Goal: Answer question/provide support: Share knowledge or assist other users

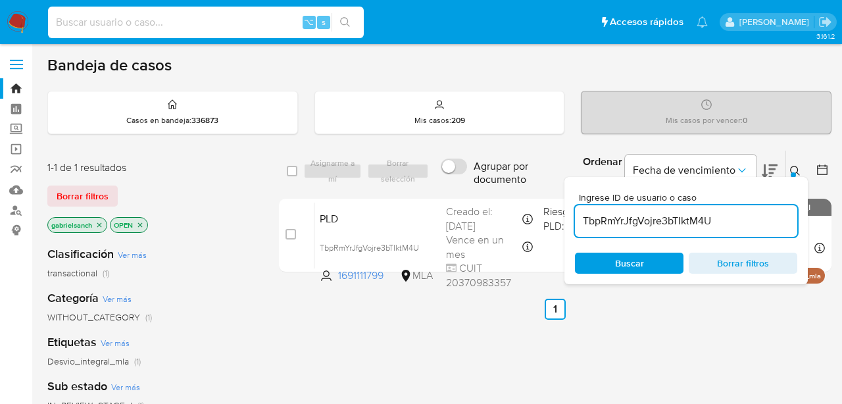
scroll to position [80, 0]
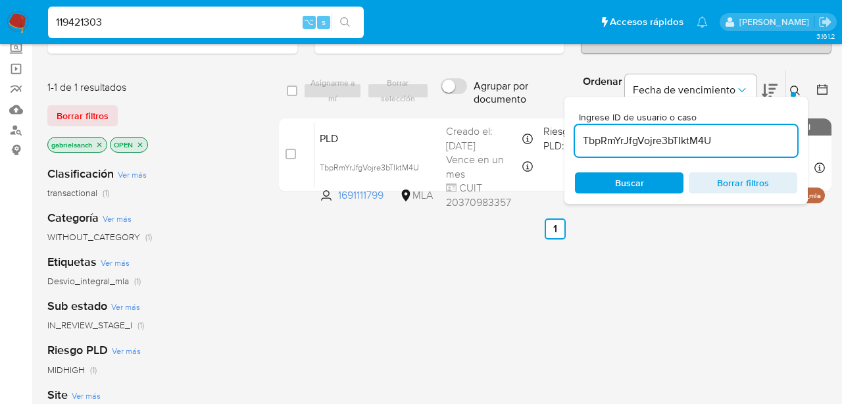
type input "119421303"
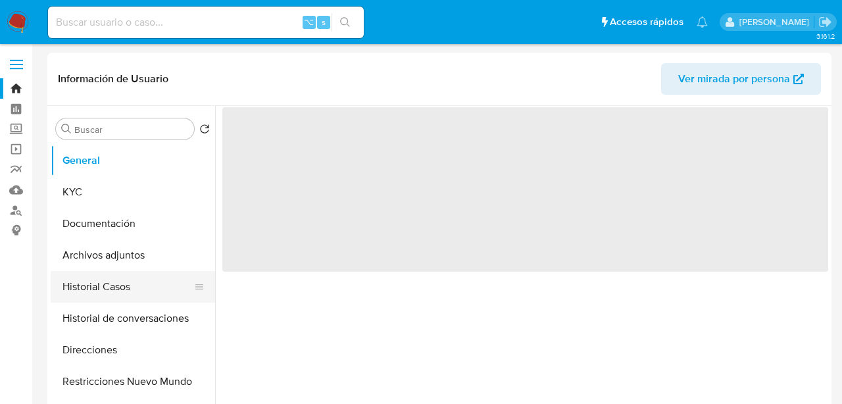
click at [87, 288] on button "Historial Casos" at bounding box center [128, 287] width 154 height 32
select select "10"
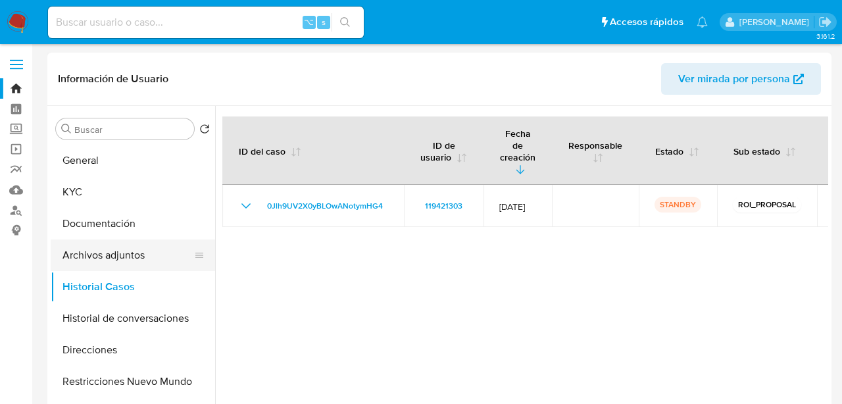
click at [94, 257] on button "Archivos adjuntos" at bounding box center [128, 256] width 154 height 32
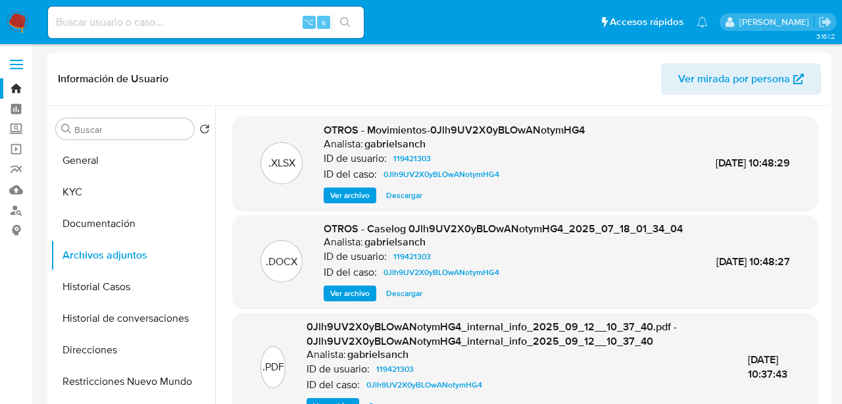
click at [344, 300] on span "Ver archivo" at bounding box center [349, 293] width 39 height 13
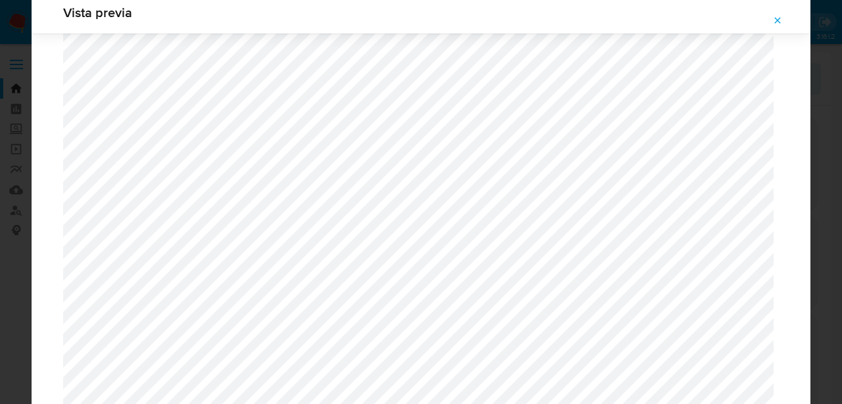
scroll to position [682, 0]
click at [18, 145] on div "Vista previa" at bounding box center [421, 202] width 842 height 404
click at [775, 22] on icon "Attachment preview" at bounding box center [778, 20] width 11 height 11
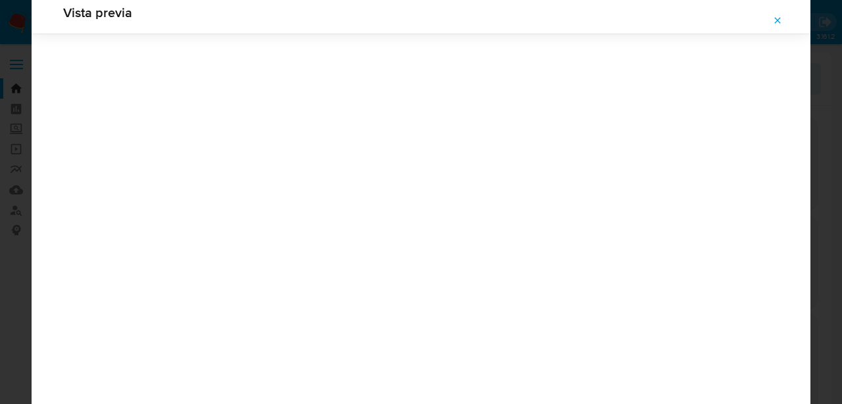
scroll to position [42, 0]
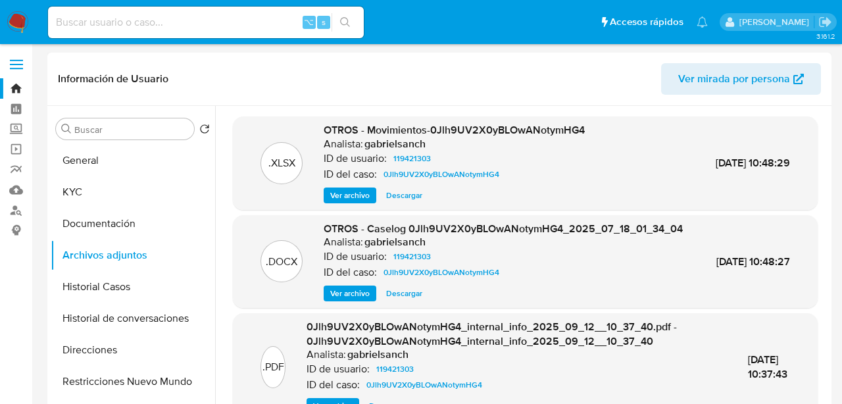
click at [357, 300] on span "Ver archivo" at bounding box center [349, 293] width 39 height 13
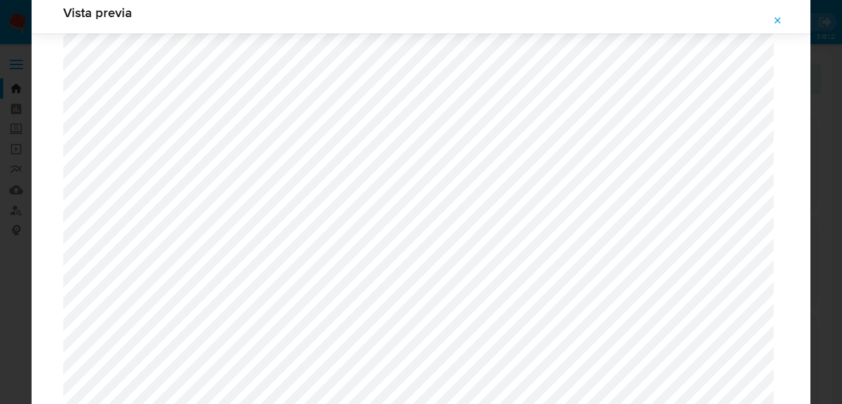
scroll to position [746, 0]
click at [780, 14] on span "Attachment preview" at bounding box center [778, 20] width 11 height 18
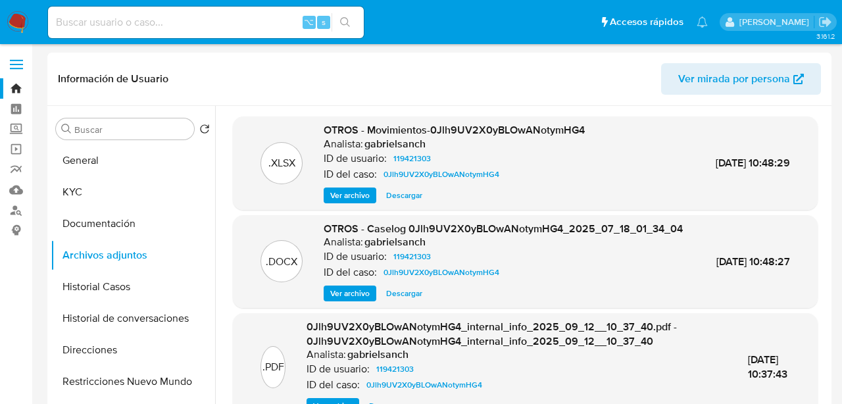
click at [213, 20] on input at bounding box center [206, 22] width 316 height 17
paste input "7ym5b0zvT4by4jEhAFAS4Xqo"
type input "7ym5b0zvT4by4jEhAFAS4Xqo"
click at [164, 18] on input "7ym5b0zvT4by4jEhAFAS4Xqo" at bounding box center [206, 22] width 316 height 17
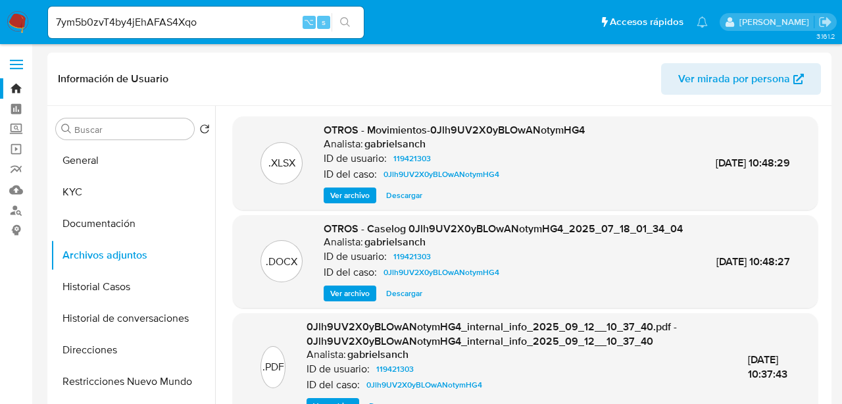
click at [348, 28] on button "search-icon" at bounding box center [345, 22] width 27 height 18
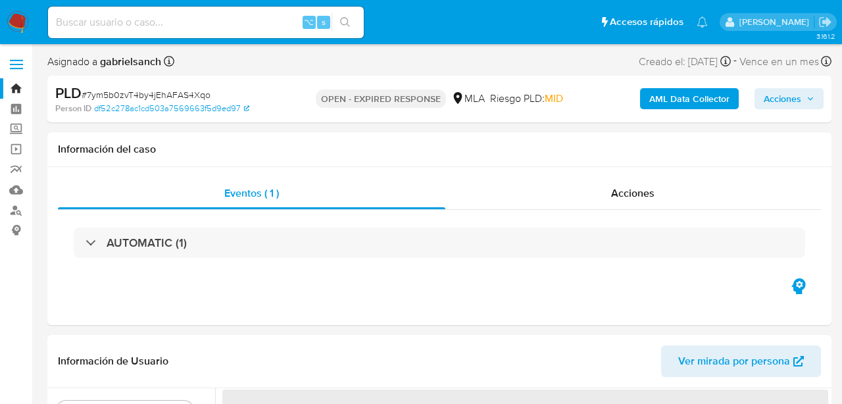
select select "10"
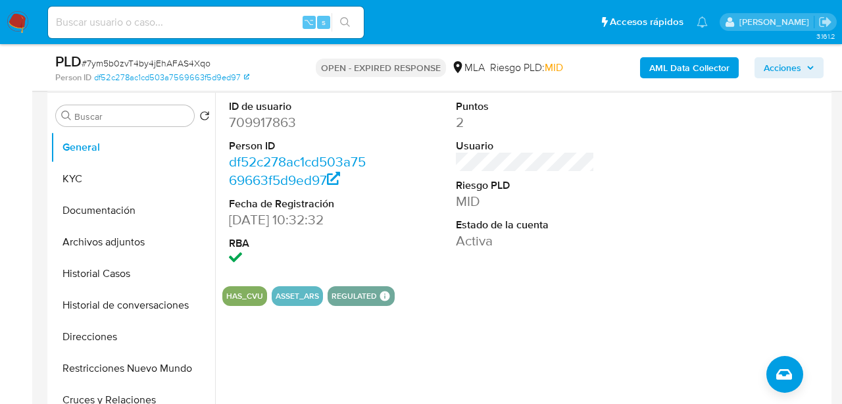
scroll to position [255, 0]
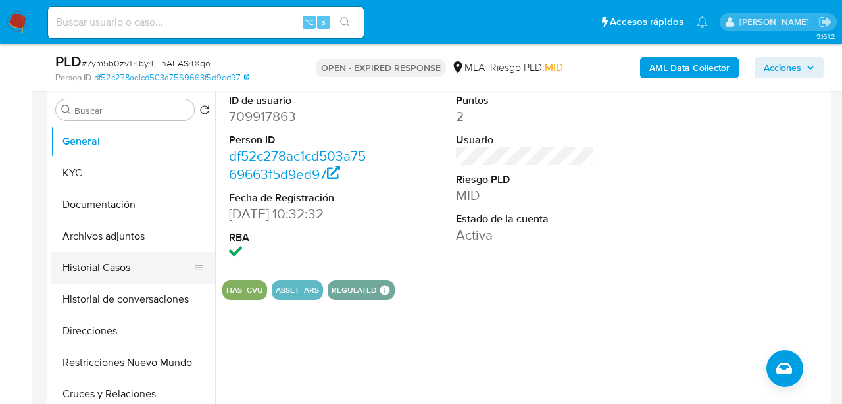
click at [107, 261] on button "Historial Casos" at bounding box center [128, 268] width 154 height 32
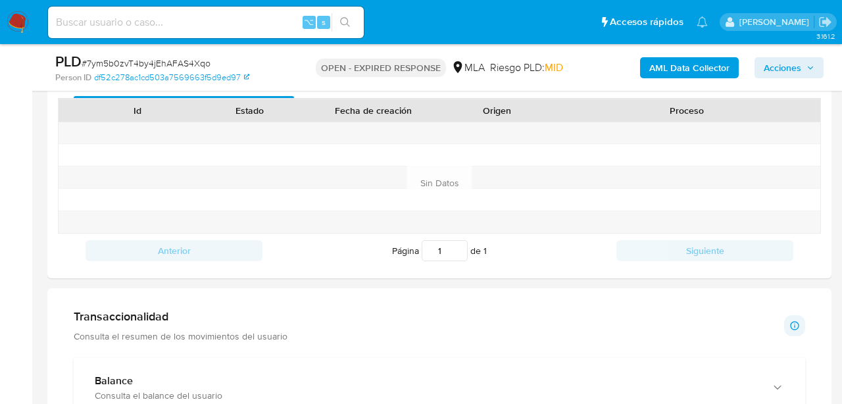
scroll to position [607, 0]
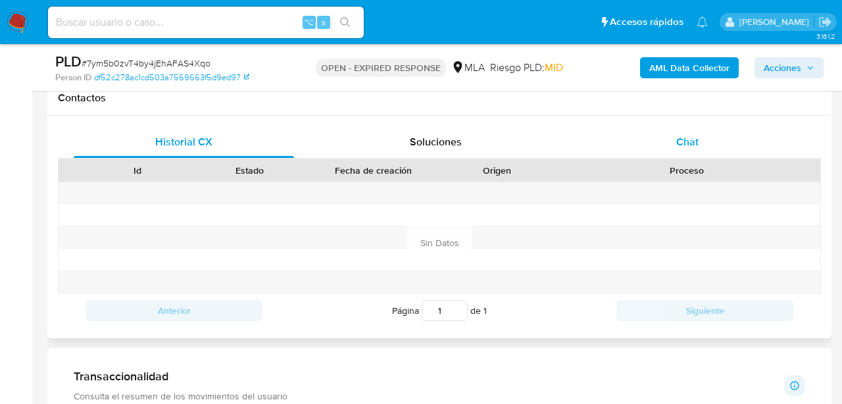
click at [647, 153] on div "Chat" at bounding box center [688, 142] width 220 height 32
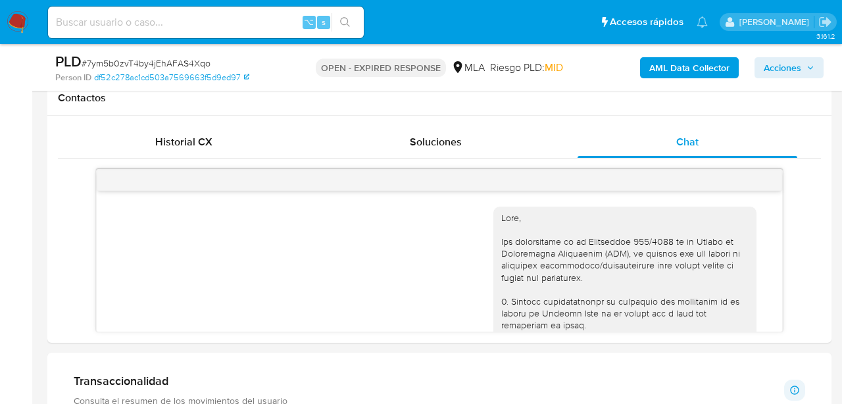
scroll to position [894, 0]
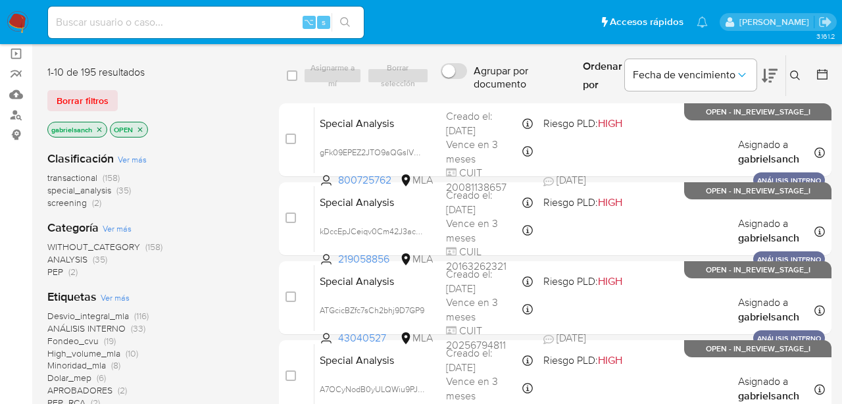
scroll to position [112, 0]
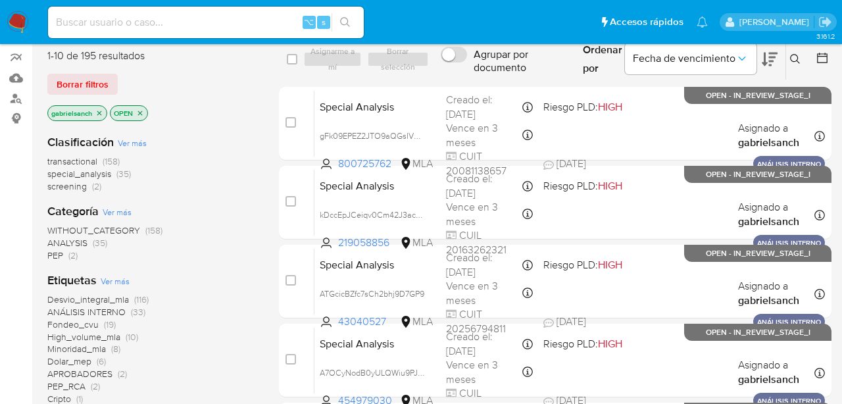
click at [798, 49] on div "Ingrese ID de usuario o caso Buscar Borrar filtros" at bounding box center [797, 59] width 22 height 41
click at [798, 54] on icon at bounding box center [795, 59] width 11 height 11
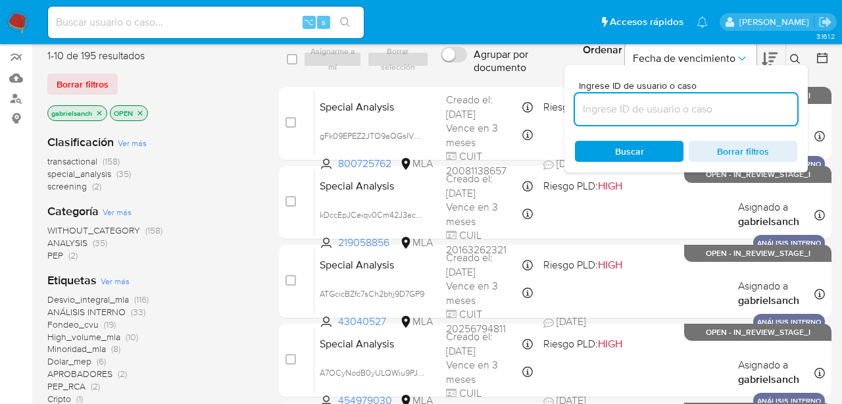
click at [651, 111] on input at bounding box center [686, 109] width 222 height 17
type input "7ym5b0zvT4by4jEhAFAS4Xqo"
click at [596, 153] on span "Buscar" at bounding box center [629, 151] width 90 height 18
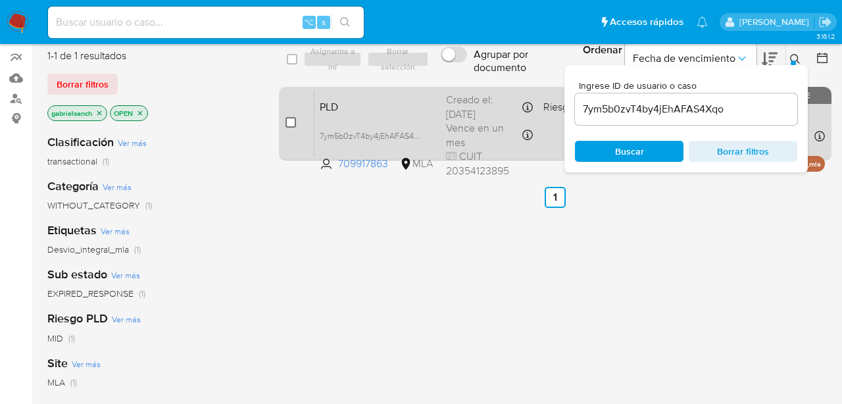
click at [288, 122] on input "checkbox" at bounding box center [291, 122] width 11 height 11
checkbox input "true"
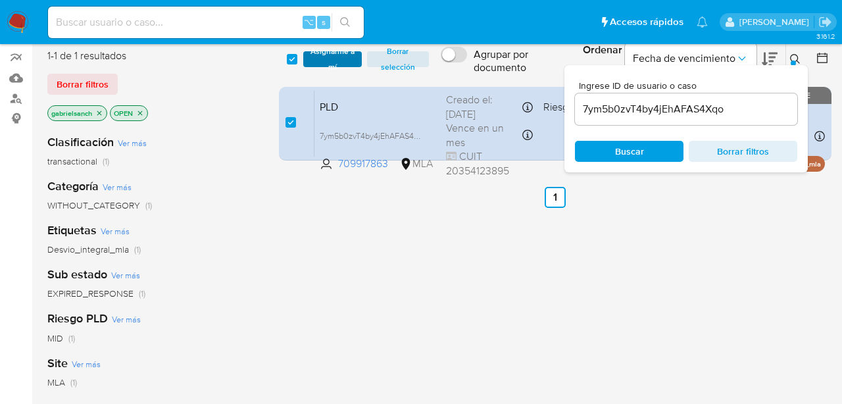
click at [336, 64] on span "Asignarme a mí" at bounding box center [332, 59] width 45 height 13
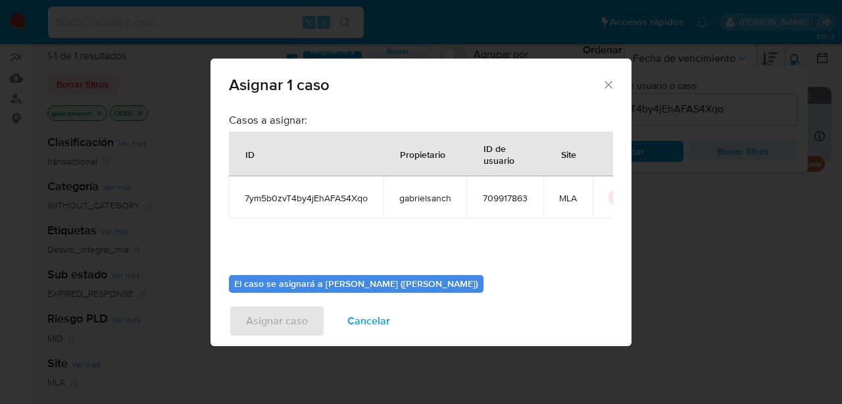
scroll to position [68, 0]
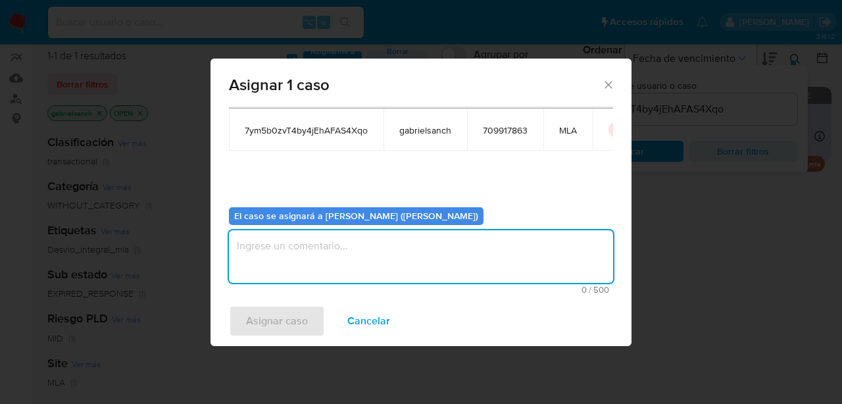
click at [374, 273] on textarea "assign-modal" at bounding box center [421, 256] width 384 height 53
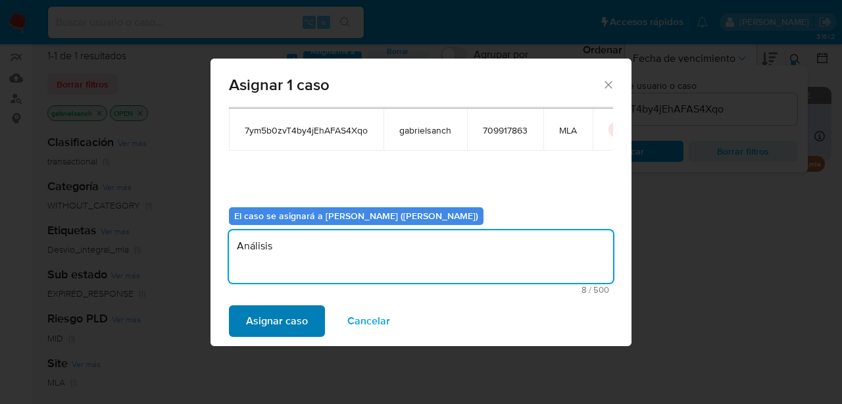
type textarea "Análisis"
click at [293, 313] on span "Asignar caso" at bounding box center [277, 321] width 62 height 29
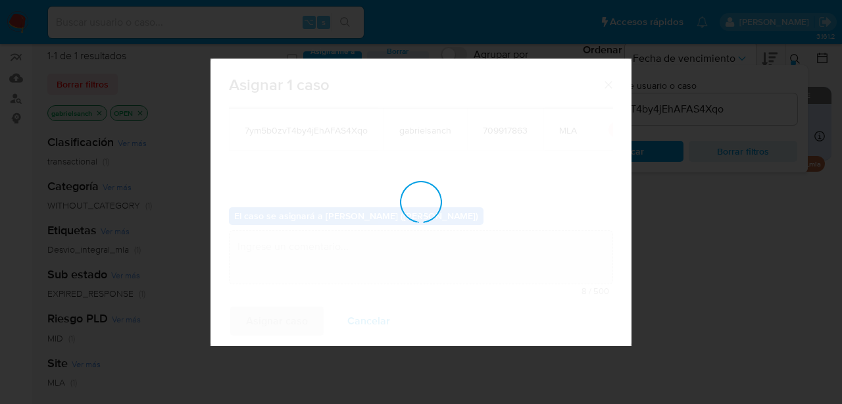
checkbox input "false"
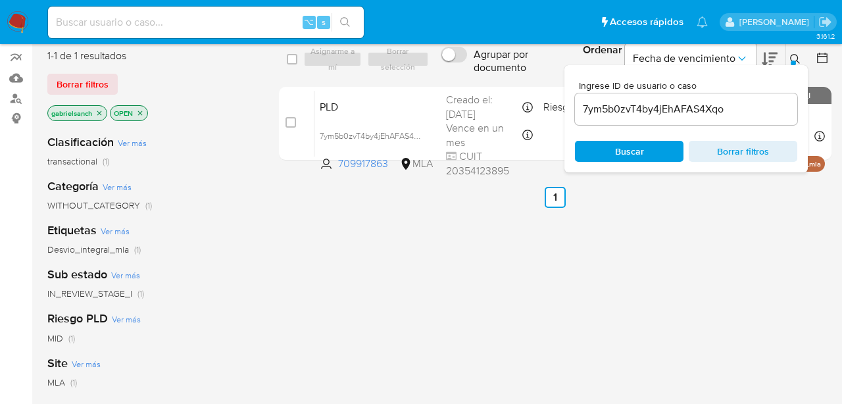
click at [654, 111] on input "7ym5b0zvT4by4jEhAFAS4Xqo" at bounding box center [686, 109] width 222 height 17
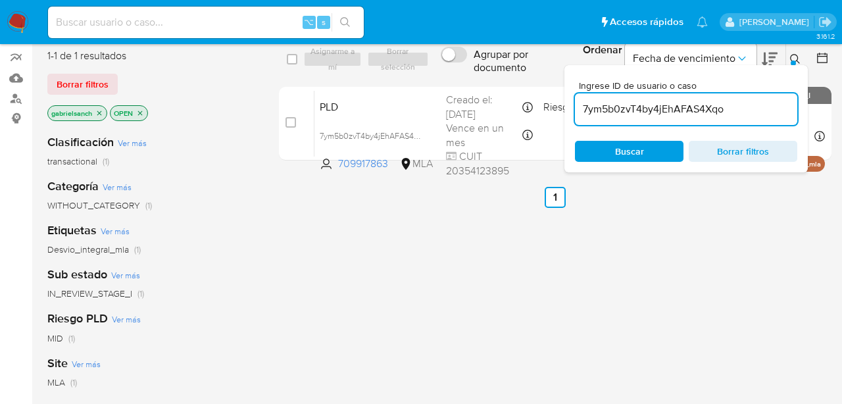
click at [654, 111] on input "7ym5b0zvT4by4jEhAFAS4Xqo" at bounding box center [686, 109] width 222 height 17
paste input "fdIDKWPRQNo3VovxAvsDVFYu"
type input "fdIDKWPRQNo3VovxAvsDVFYu"
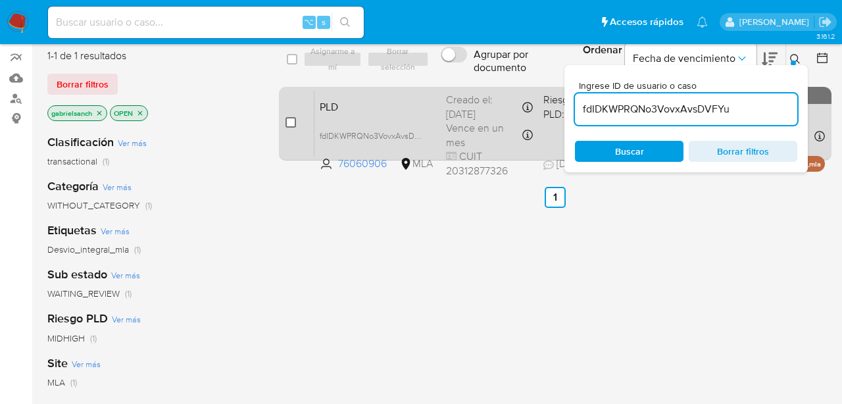
click at [288, 121] on input "checkbox" at bounding box center [291, 122] width 11 height 11
checkbox input "true"
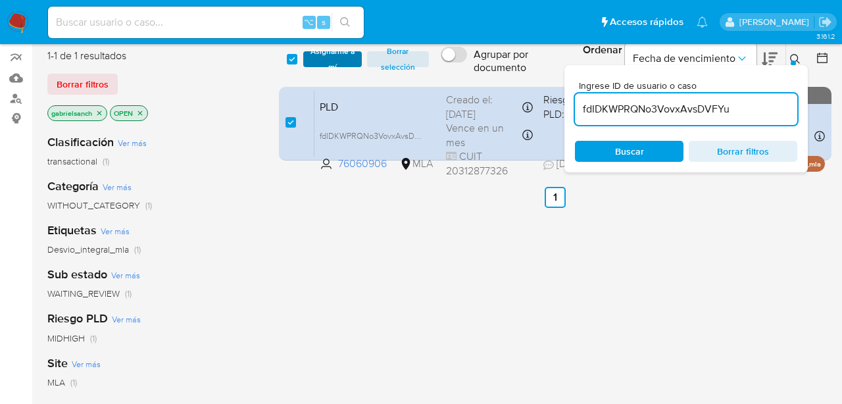
click at [332, 59] on span "Asignarme a mí" at bounding box center [332, 59] width 45 height 13
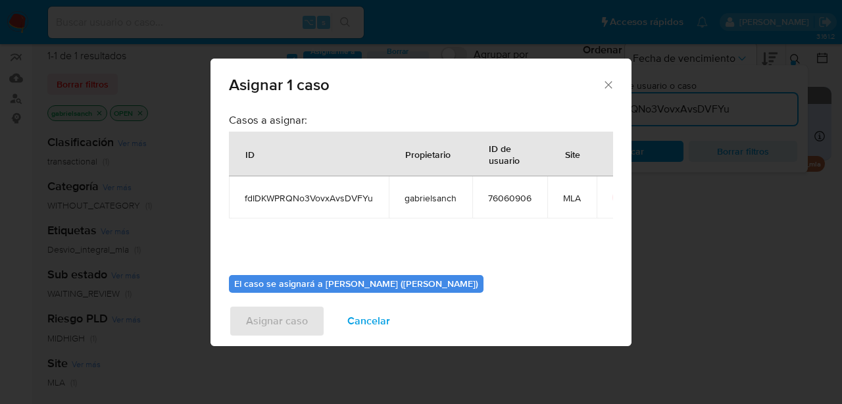
scroll to position [68, 0]
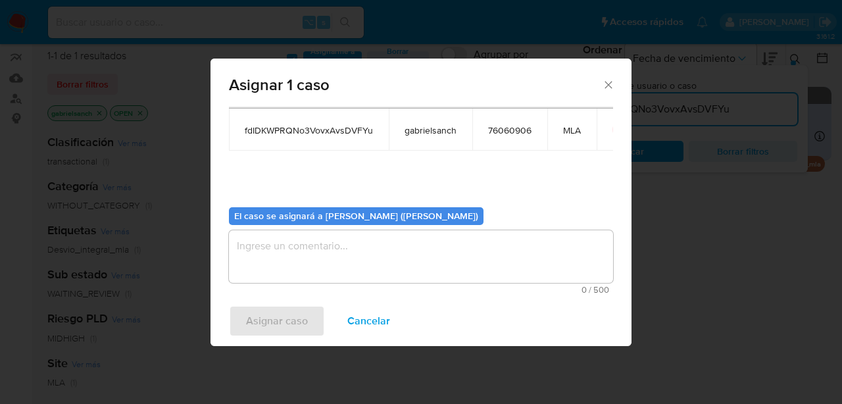
click at [301, 250] on textarea "assign-modal" at bounding box center [421, 256] width 384 height 53
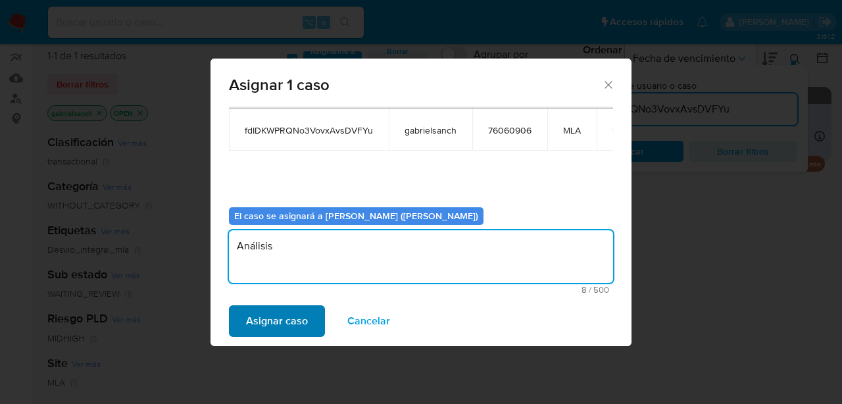
type textarea "Análisis"
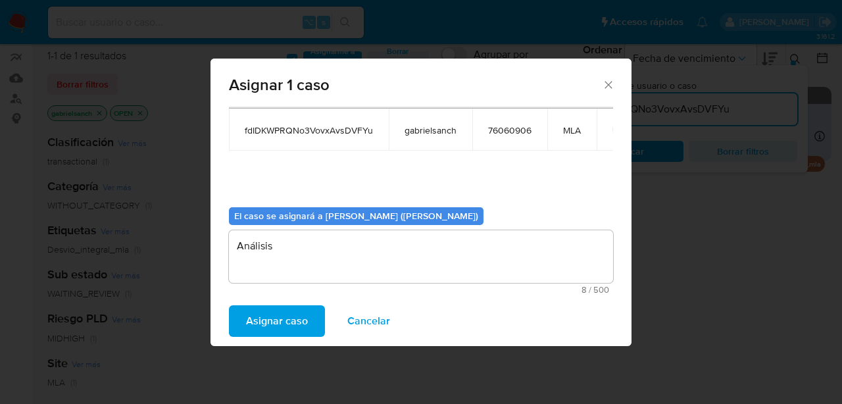
click at [260, 334] on span "Asignar caso" at bounding box center [277, 321] width 62 height 29
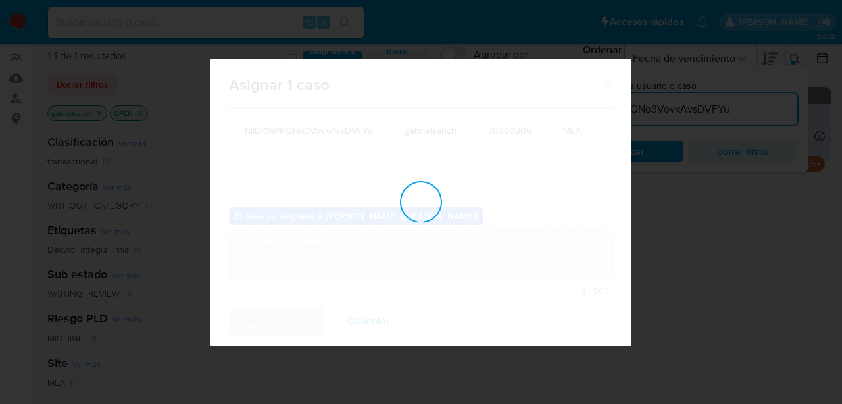
checkbox input "false"
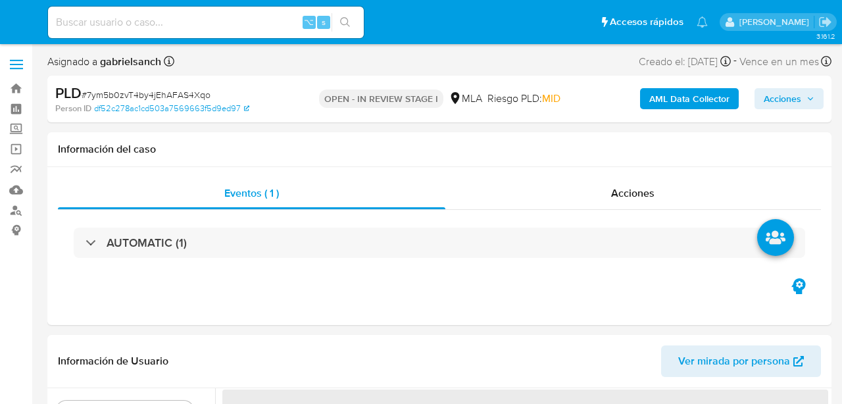
select select "10"
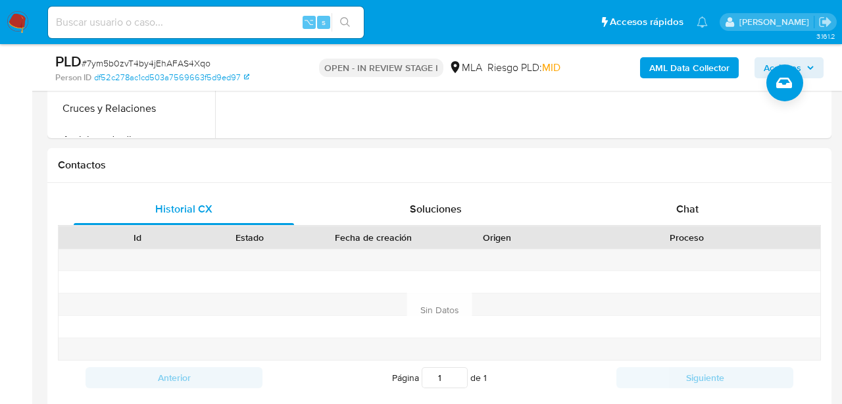
scroll to position [561, 0]
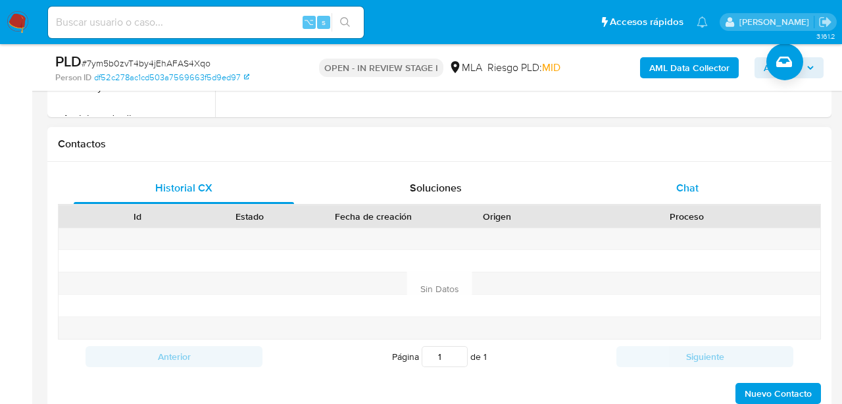
click at [684, 182] on span "Chat" at bounding box center [688, 187] width 22 height 15
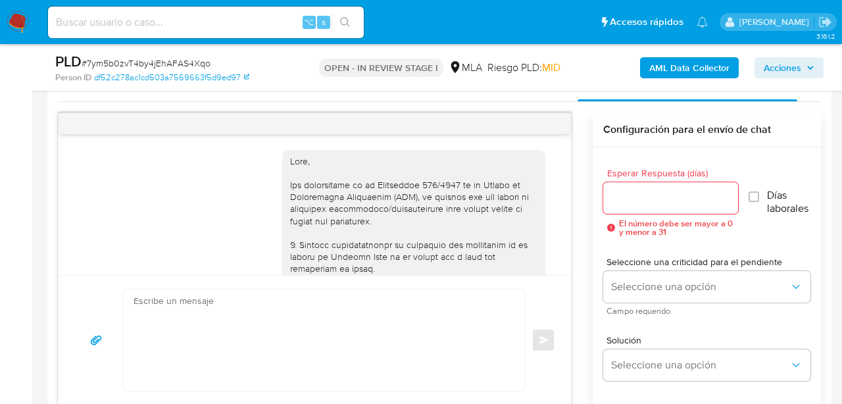
scroll to position [894, 0]
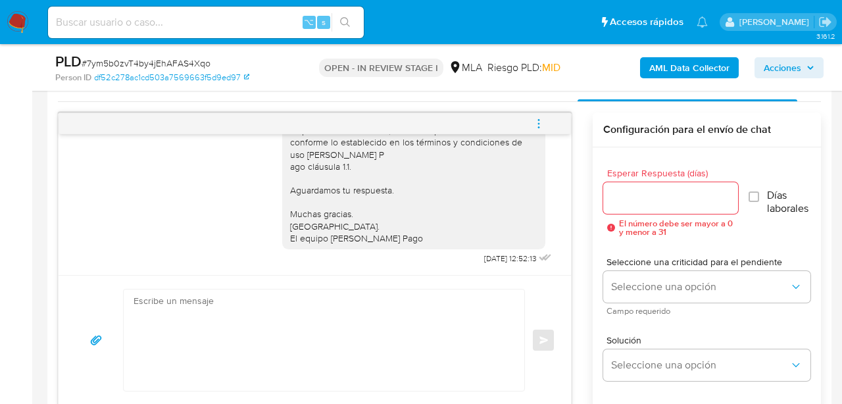
click at [336, 309] on textarea at bounding box center [321, 340] width 374 height 101
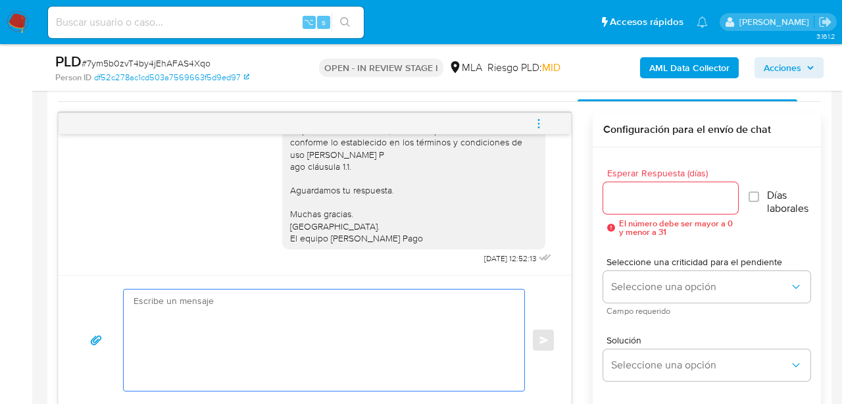
paste textarea "Hola, En función de las operaciones registradas en tu cuenta de Mercado Pago, n…"
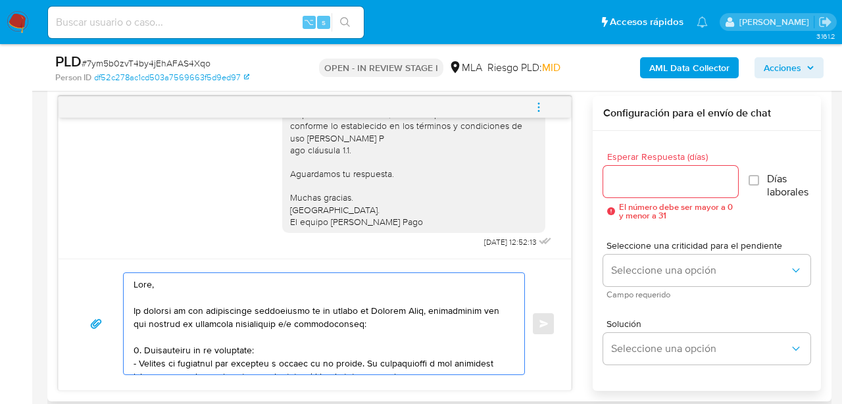
scroll to position [478, 0]
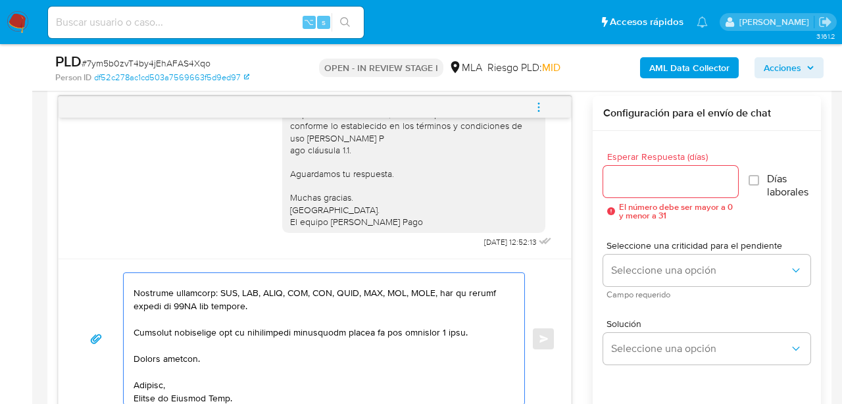
type textarea "Hola, En función de las operaciones registradas en tu cuenta de Mercado Pago, n…"
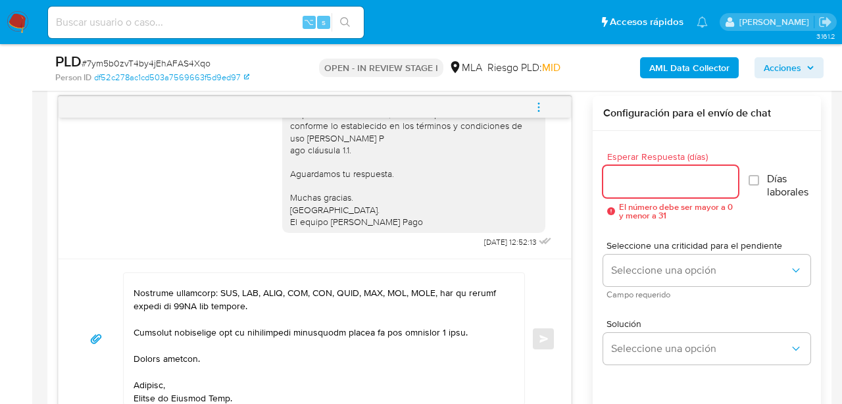
click at [621, 184] on input "Esperar Respuesta (días)" at bounding box center [670, 181] width 135 height 17
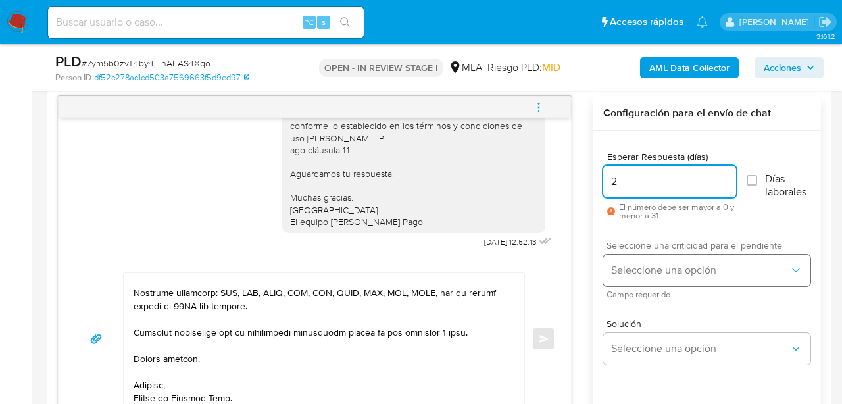
type input "2"
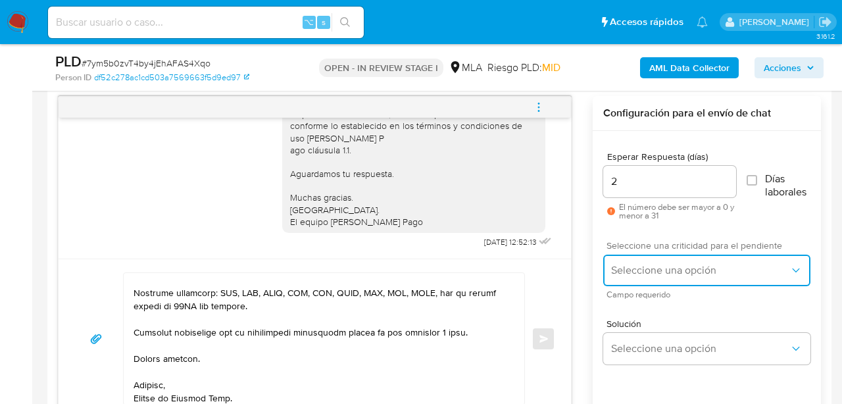
click at [626, 267] on span "Seleccione una opción" at bounding box center [700, 270] width 178 height 13
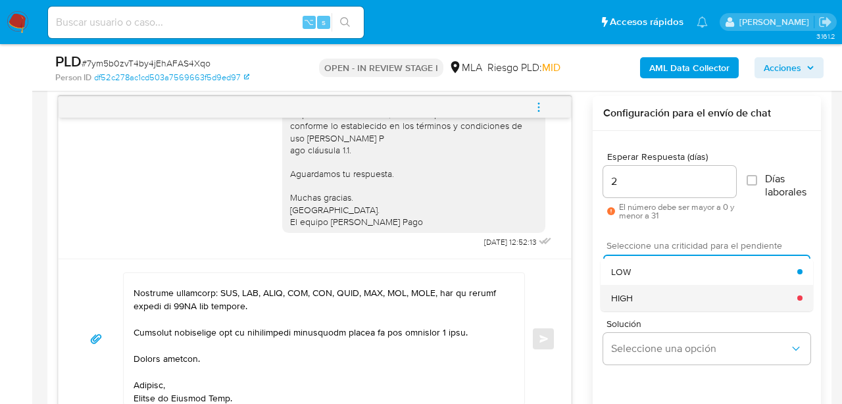
click at [633, 296] on div "HIGH" at bounding box center [704, 298] width 186 height 26
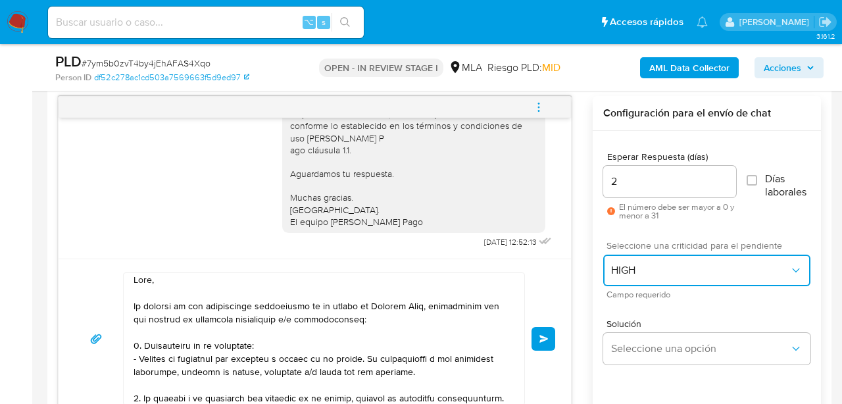
scroll to position [0, 0]
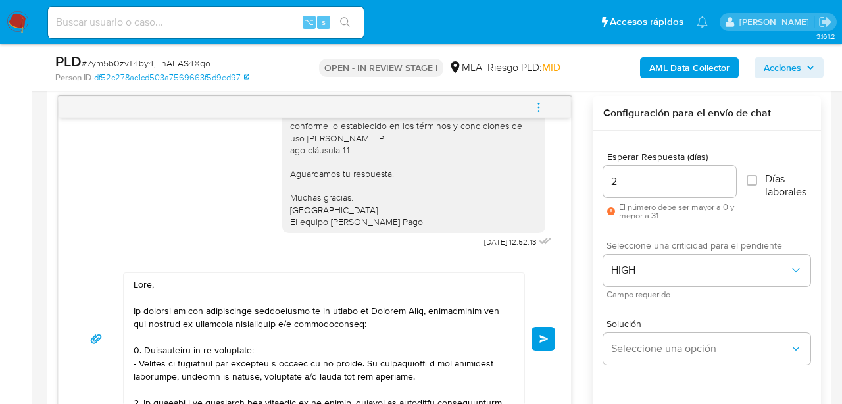
click at [549, 331] on button "Enviar" at bounding box center [544, 339] width 24 height 24
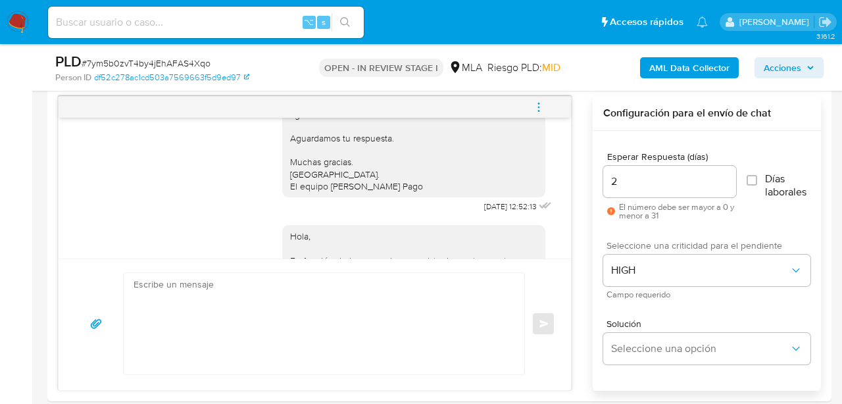
scroll to position [1602, 0]
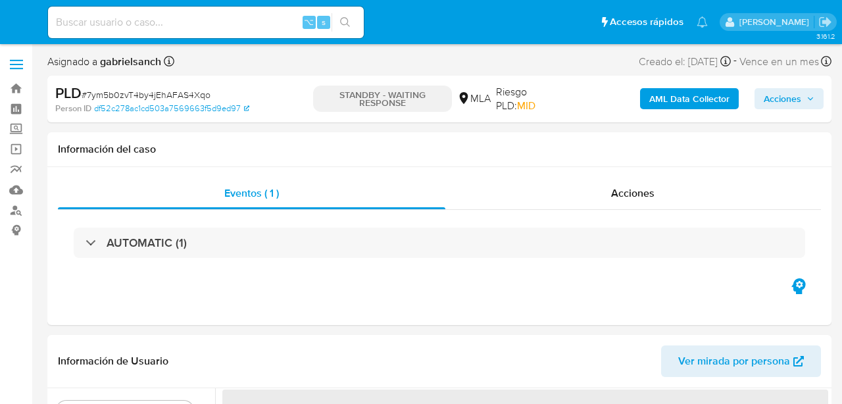
select select "10"
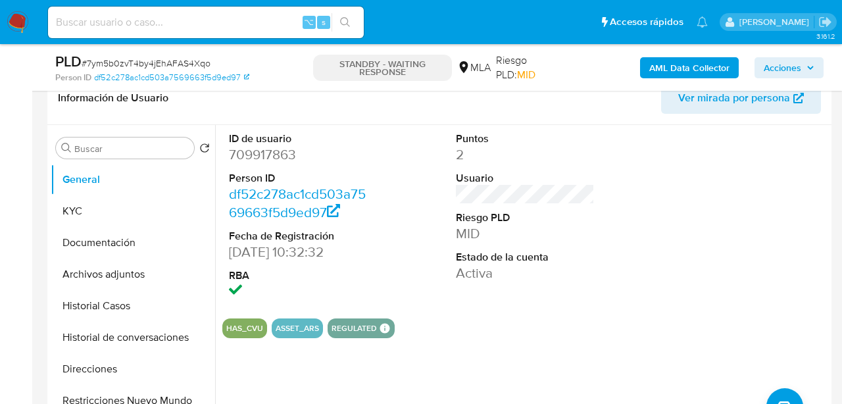
scroll to position [232, 0]
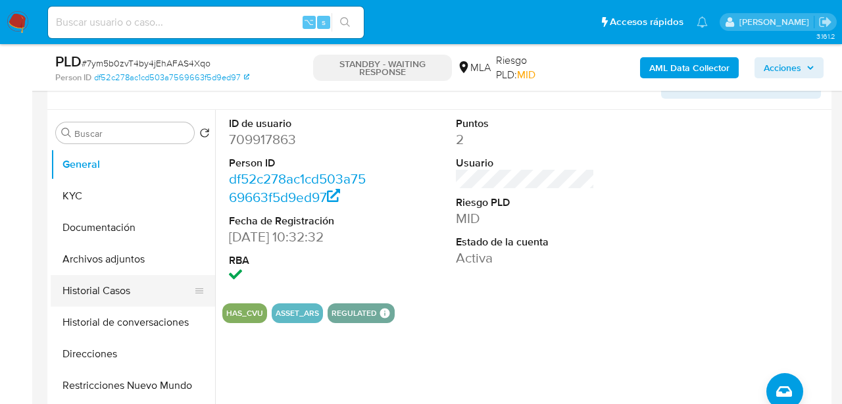
click at [101, 294] on button "Historial Casos" at bounding box center [128, 291] width 154 height 32
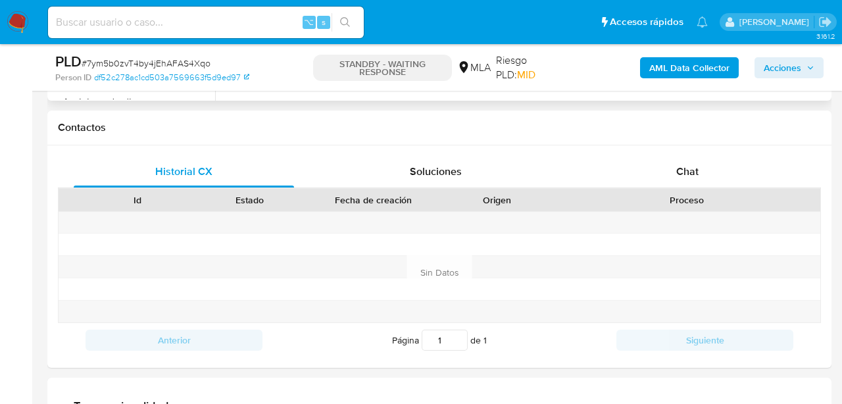
scroll to position [577, 0]
click at [685, 177] on span "Chat" at bounding box center [688, 172] width 22 height 15
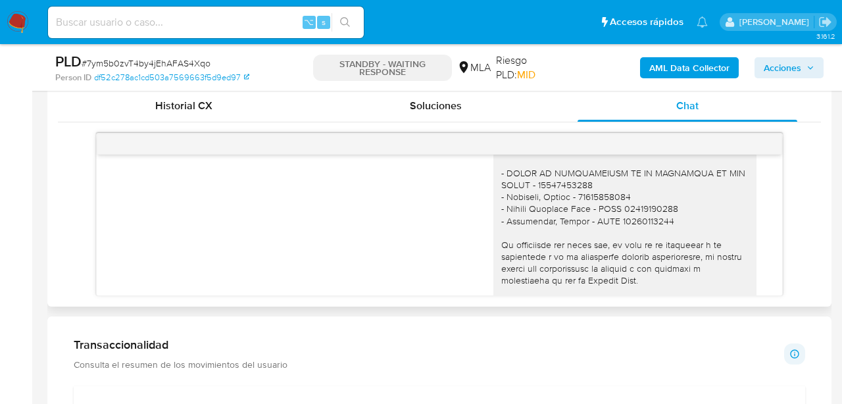
scroll to position [1602, 0]
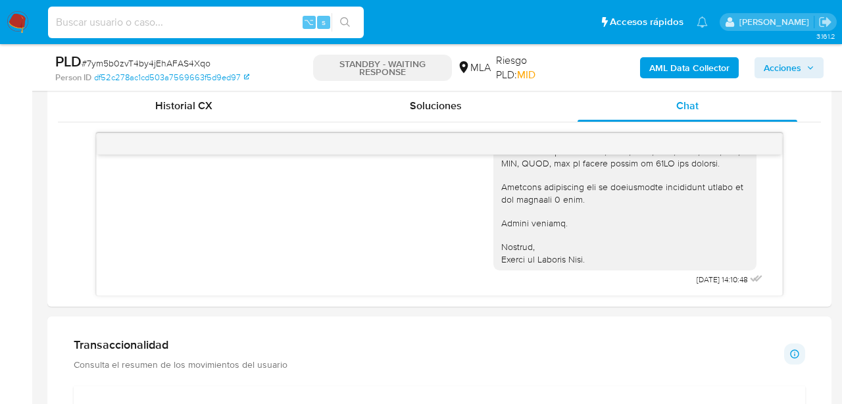
click at [143, 22] on input at bounding box center [206, 22] width 316 height 17
paste input "fdIDKWPRQNo3VovxAvsDVFYu"
type input "fdIDKWPRQNo3VovxAvsDVFYu"
click at [351, 17] on icon "search-icon" at bounding box center [345, 22] width 11 height 11
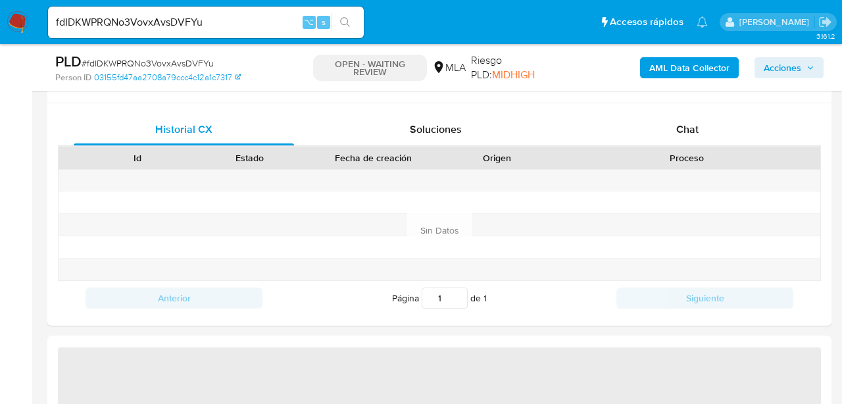
select select "10"
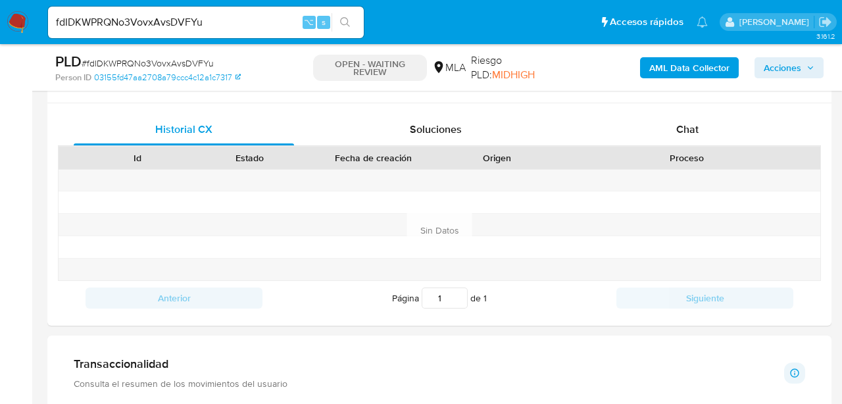
scroll to position [621, 0]
click at [682, 134] on span "Chat" at bounding box center [688, 127] width 22 height 15
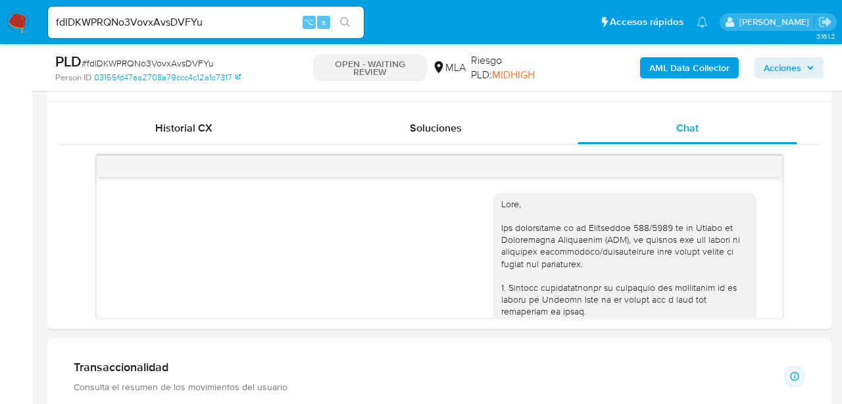
scroll to position [656, 0]
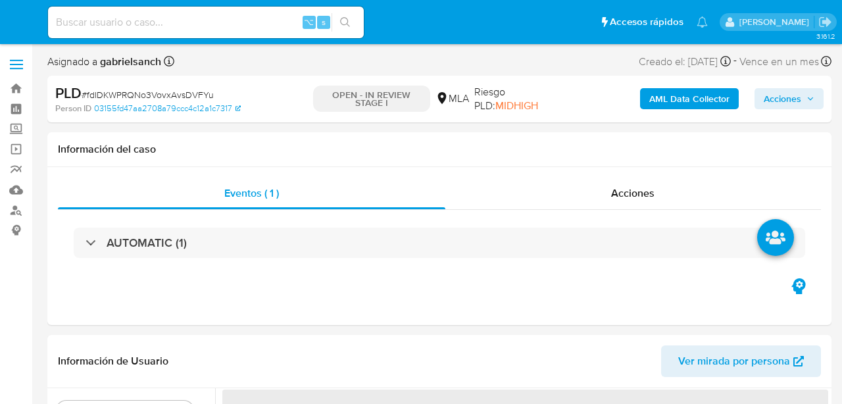
select select "10"
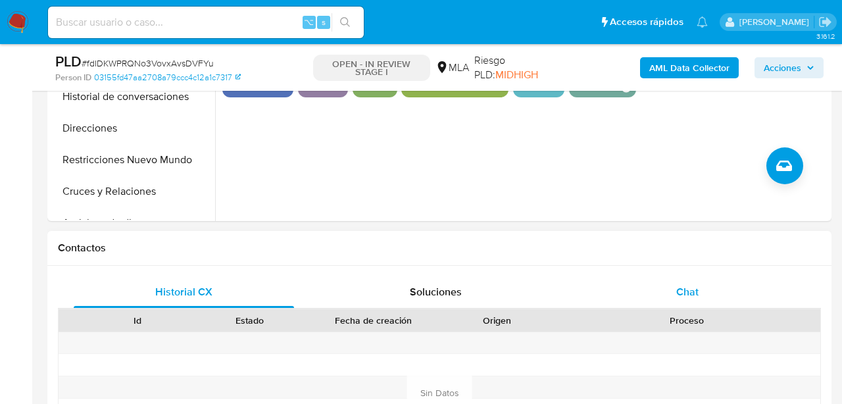
click at [653, 295] on div "Chat" at bounding box center [688, 292] width 220 height 32
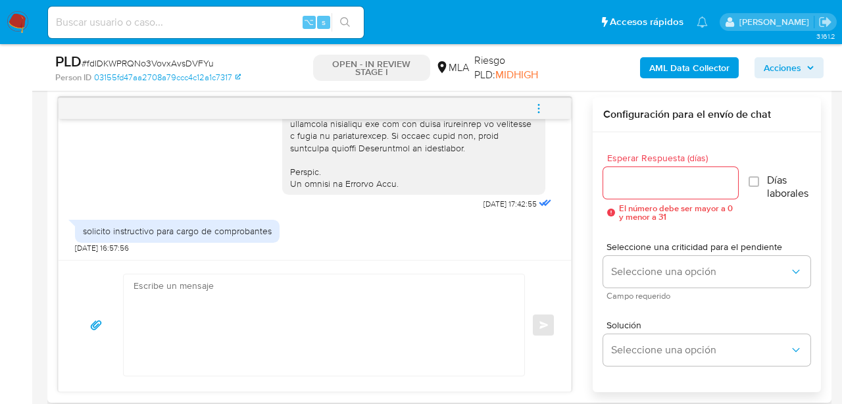
scroll to position [688, 0]
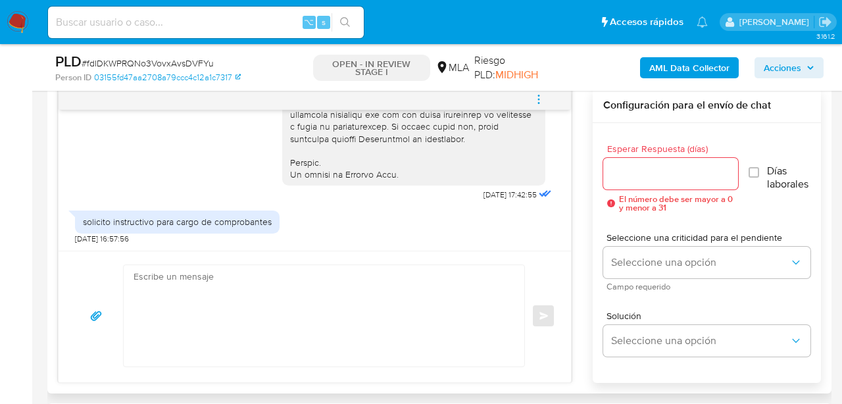
click at [176, 290] on textarea at bounding box center [321, 315] width 374 height 101
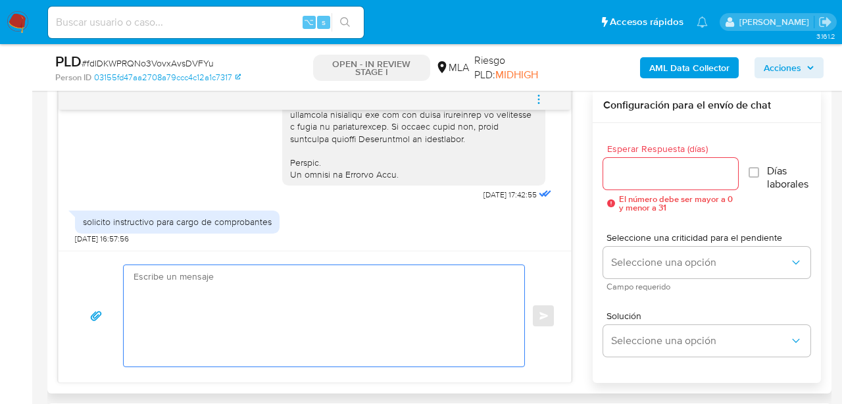
paste textarea "Hola, muchas gracias por tu respuesta. En este caso, necesitamos que nos brinde…"
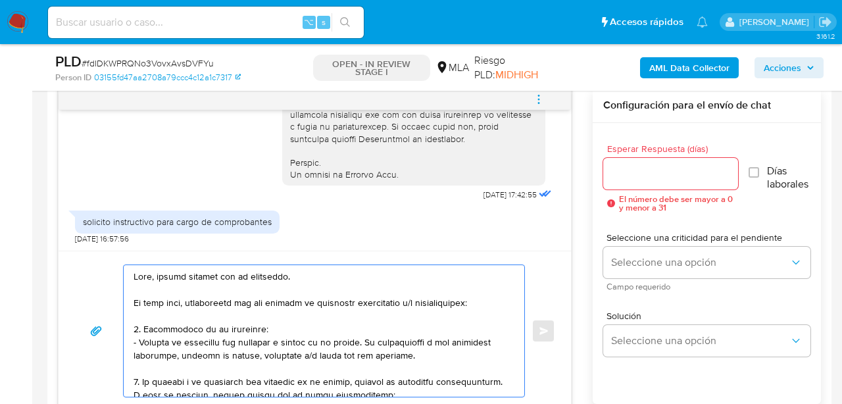
scroll to position [426, 0]
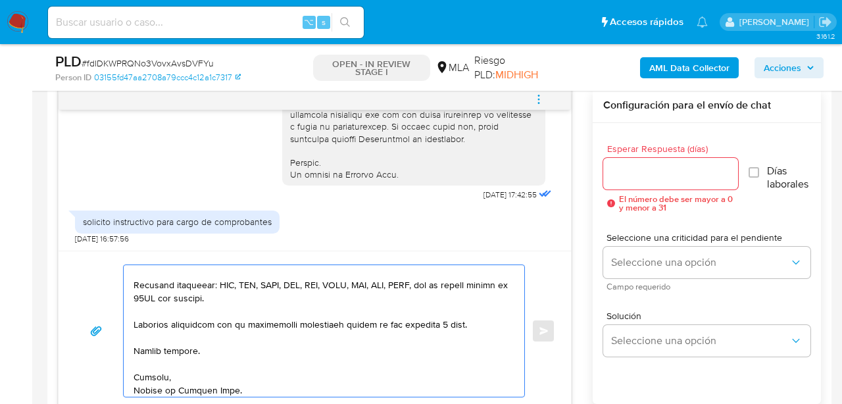
type textarea "Hola, muchas gracias por tu respuesta. En este caso, necesitamos que nos brinde…"
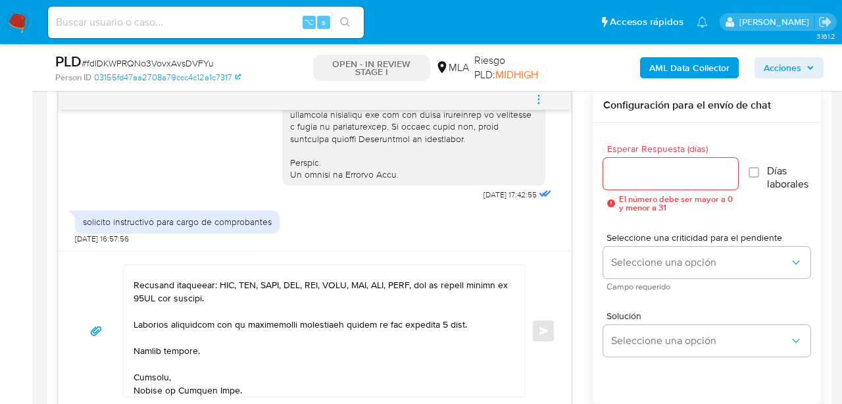
click at [636, 186] on div at bounding box center [670, 174] width 135 height 32
click at [631, 173] on input "Esperar Respuesta (días)" at bounding box center [670, 173] width 135 height 17
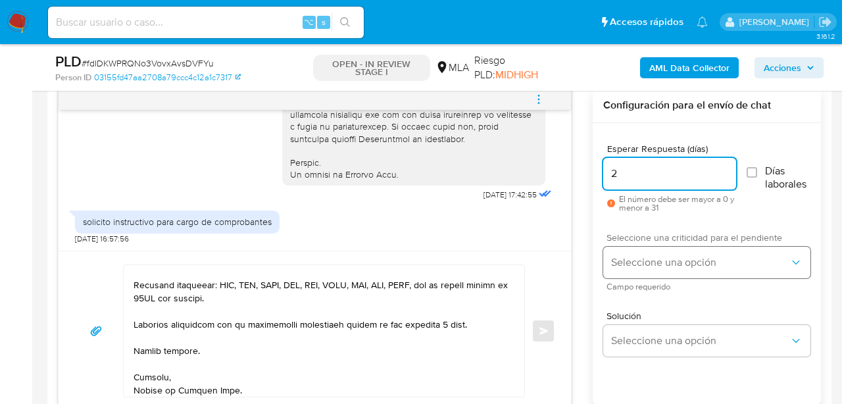
type input "2"
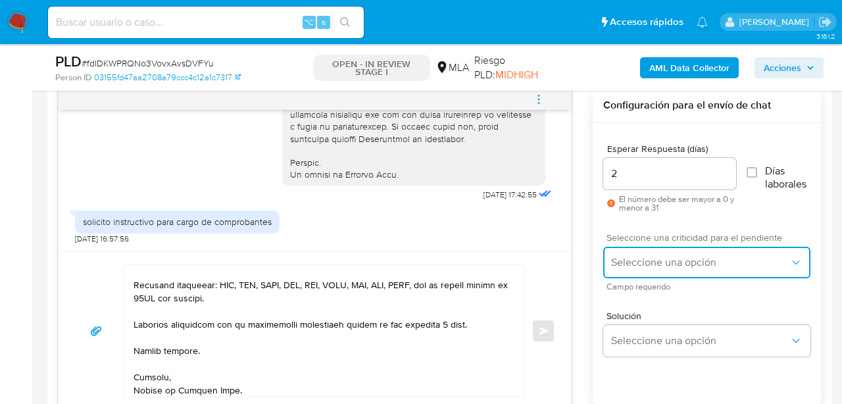
click at [630, 249] on button "Seleccione una opción" at bounding box center [706, 263] width 207 height 32
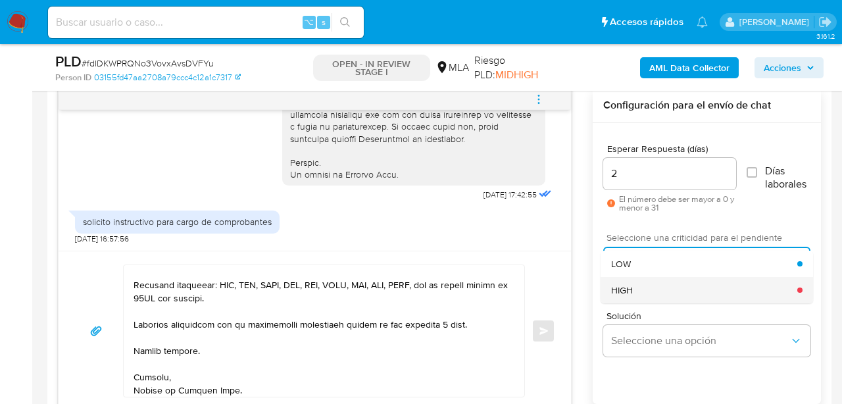
click at [634, 296] on div "HIGH" at bounding box center [704, 290] width 186 height 26
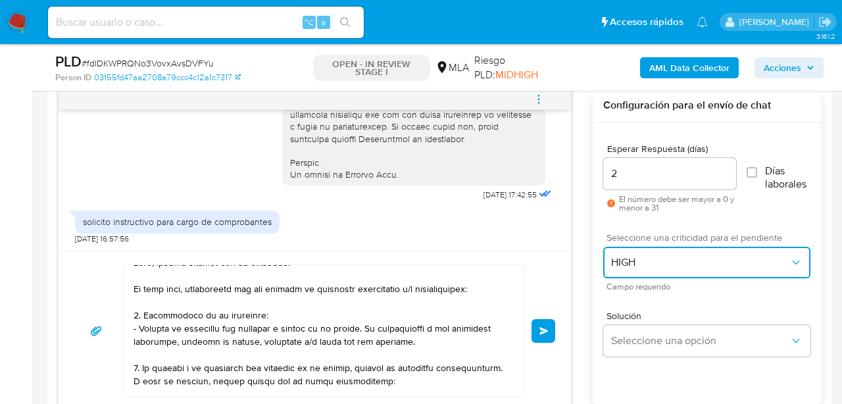
scroll to position [0, 0]
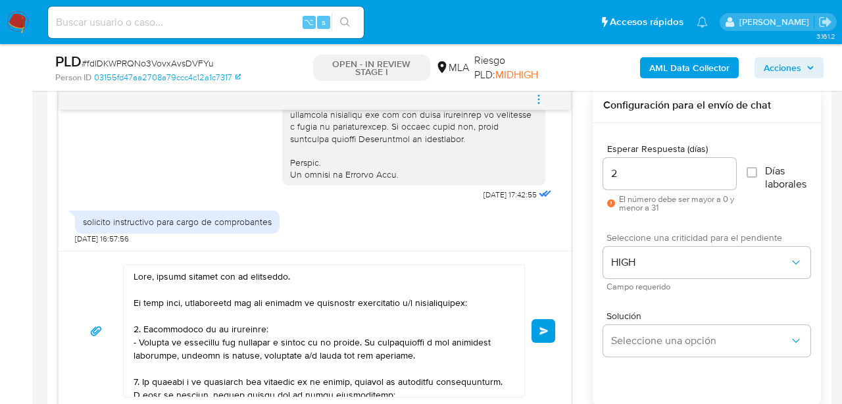
click at [544, 329] on span "Enviar" at bounding box center [544, 331] width 9 height 8
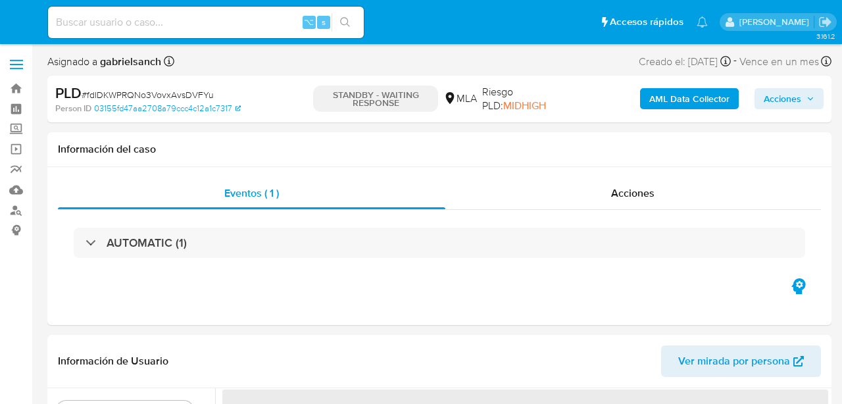
select select "10"
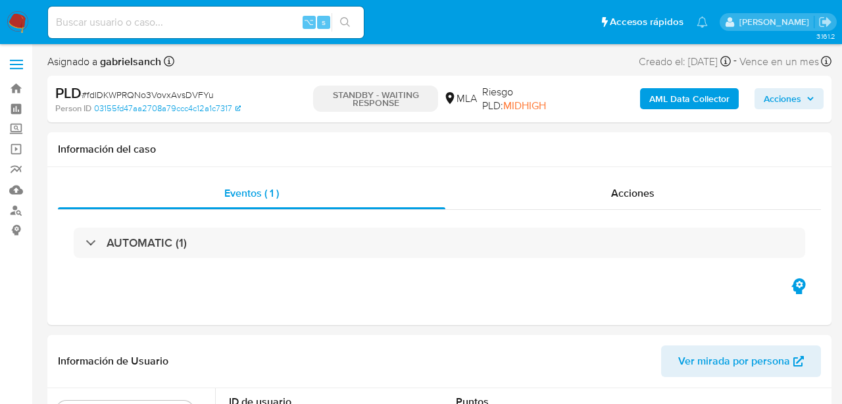
click at [199, 18] on input at bounding box center [206, 22] width 316 height 17
paste input "0sYPW8hE1i2SjuWSI0CeQiTs"
type input "0sYPW8hE1i2SjuWSI0CeQiTs"
click at [344, 23] on icon "search-icon" at bounding box center [345, 22] width 11 height 11
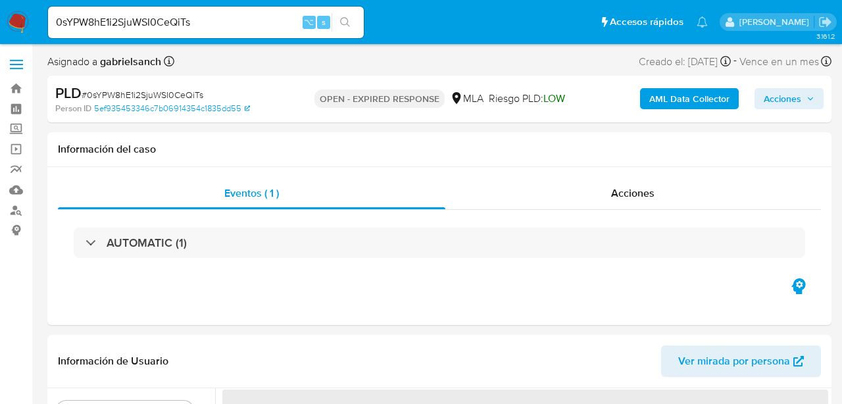
select select "10"
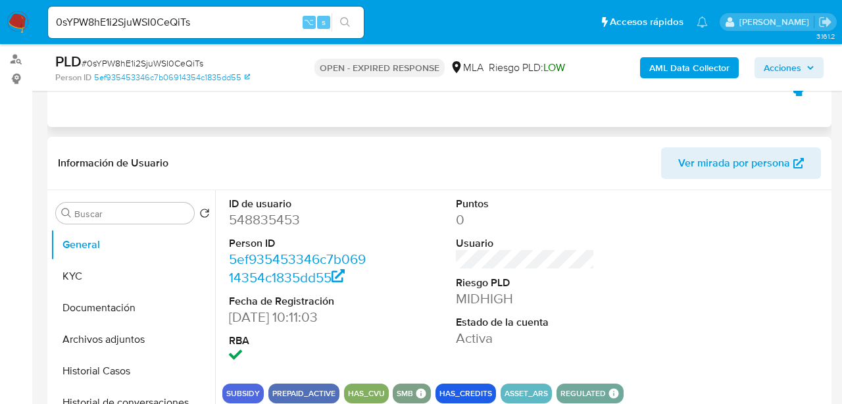
scroll to position [159, 0]
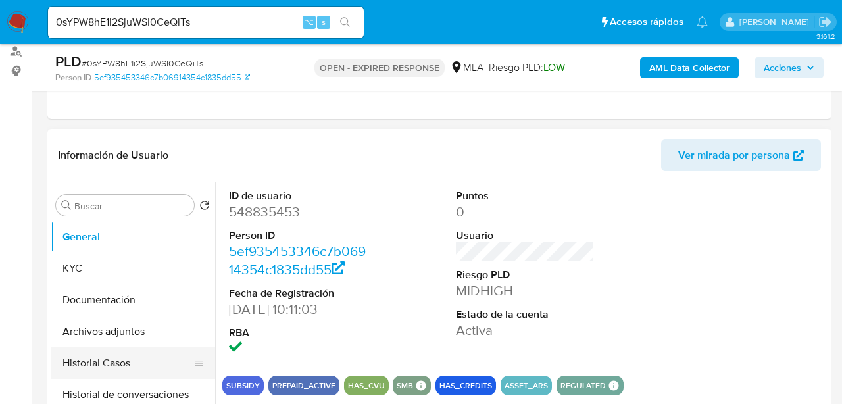
click at [91, 368] on button "Historial Casos" at bounding box center [128, 363] width 154 height 32
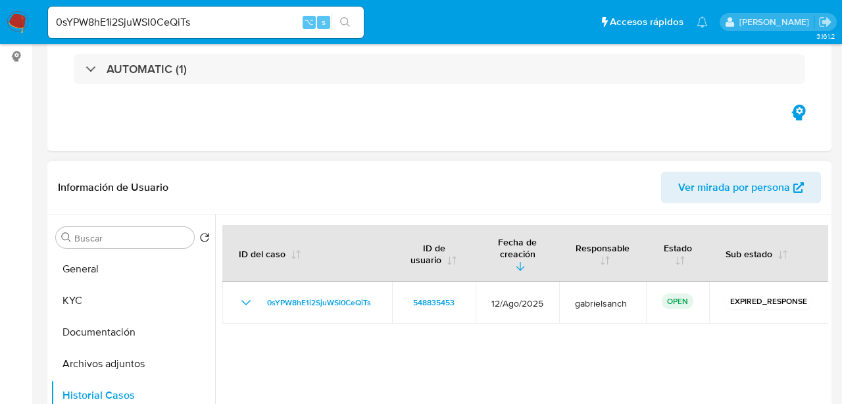
scroll to position [0, 0]
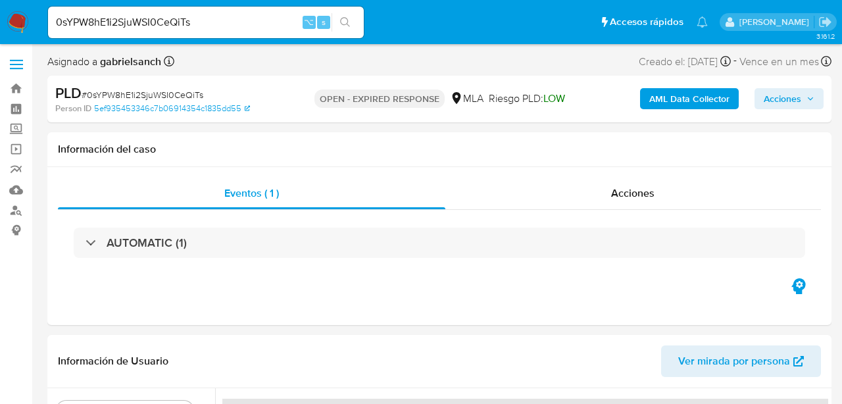
click at [126, 28] on input "0sYPW8hE1i2SjuWSI0CeQiTs" at bounding box center [206, 22] width 316 height 17
paste input "eZ351Kf1oqgTcvZuoTYeQbYy"
type input "eZ351Kf1oqgTcvZuoTYeQbYy"
click at [349, 18] on icon "search-icon" at bounding box center [345, 22] width 11 height 11
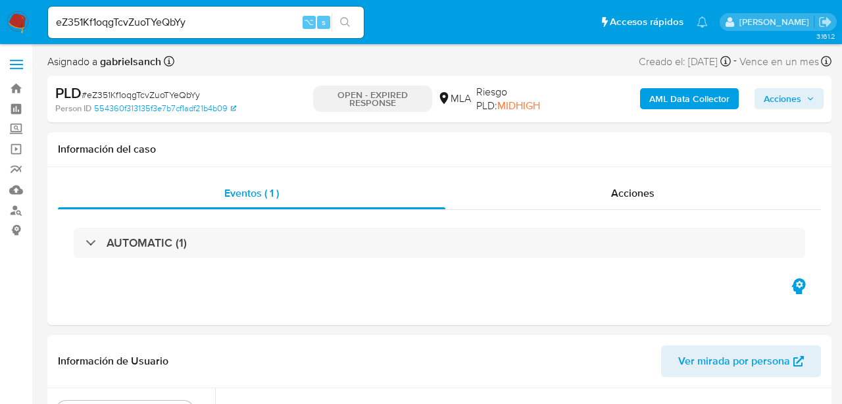
select select "10"
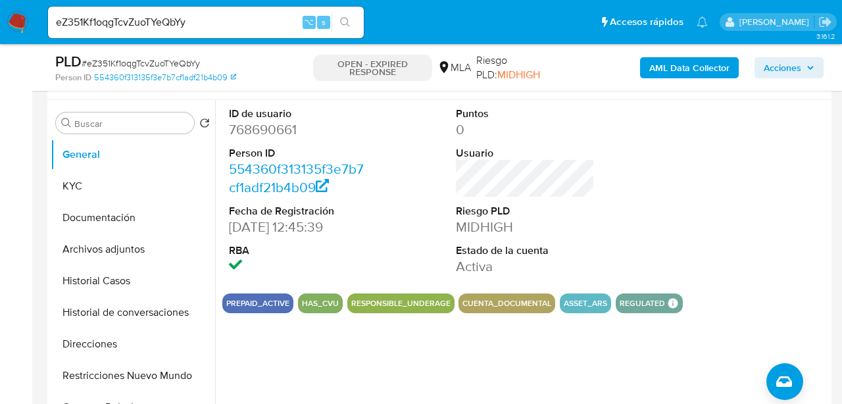
scroll to position [249, 0]
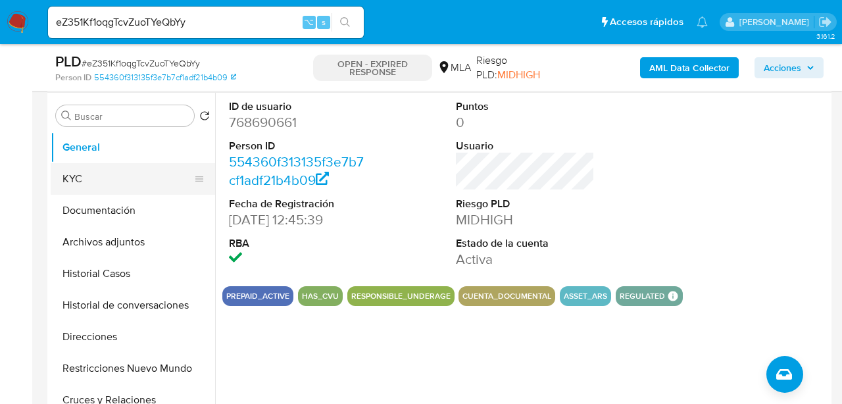
click at [98, 184] on button "KYC" at bounding box center [128, 179] width 154 height 32
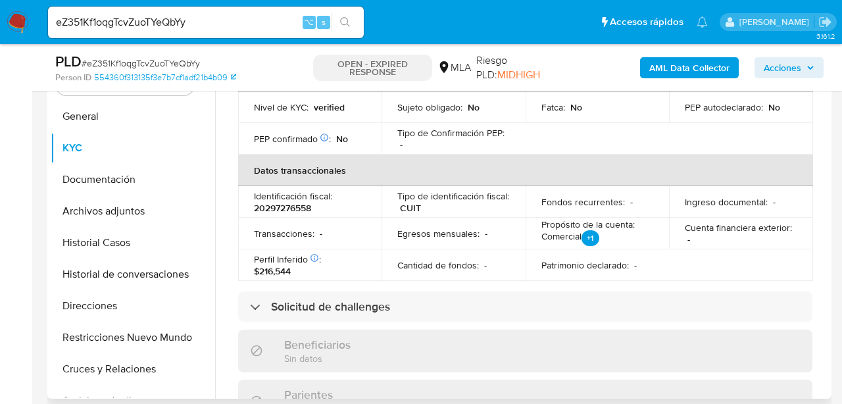
scroll to position [730, 0]
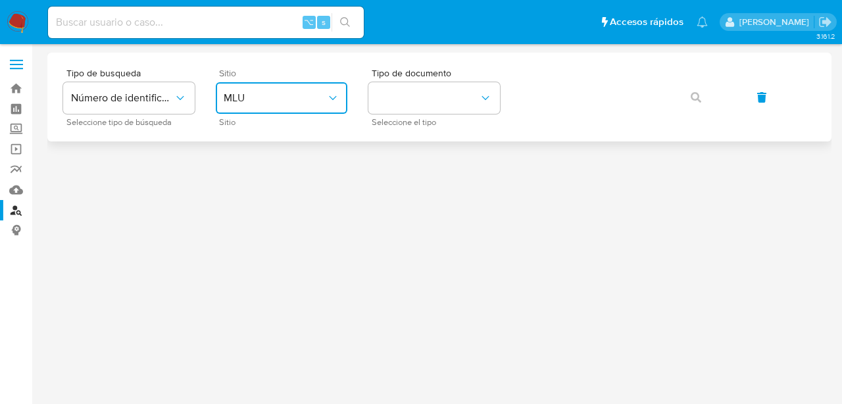
click at [268, 98] on span "MLU" at bounding box center [275, 97] width 103 height 13
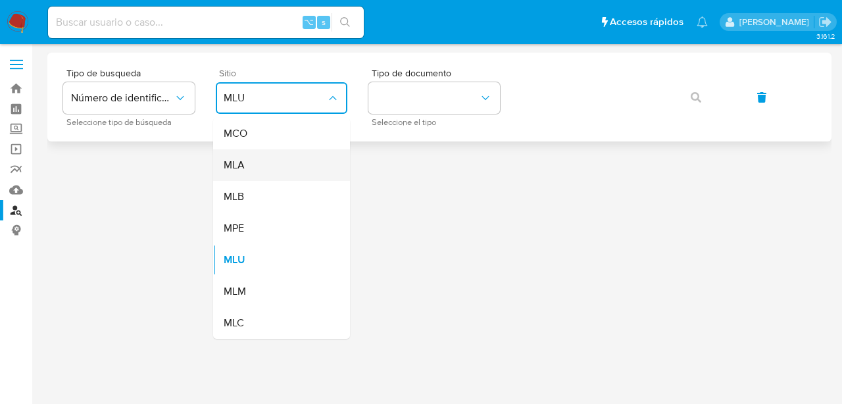
click at [272, 169] on div "MLA" at bounding box center [278, 165] width 108 height 32
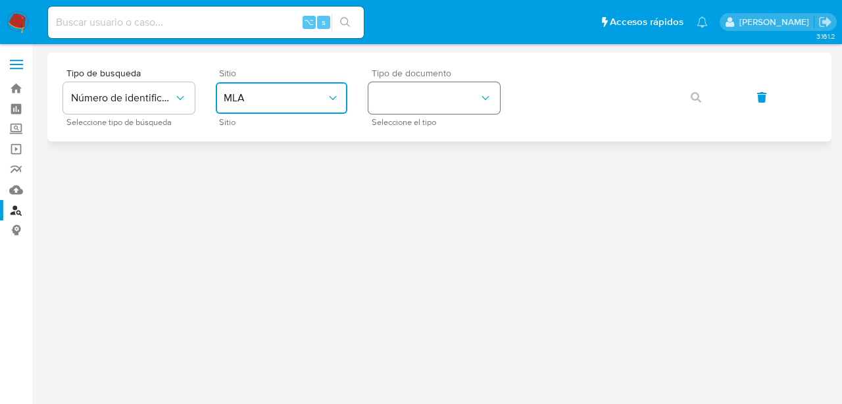
click at [402, 96] on button "identificationType" at bounding box center [435, 98] width 132 height 32
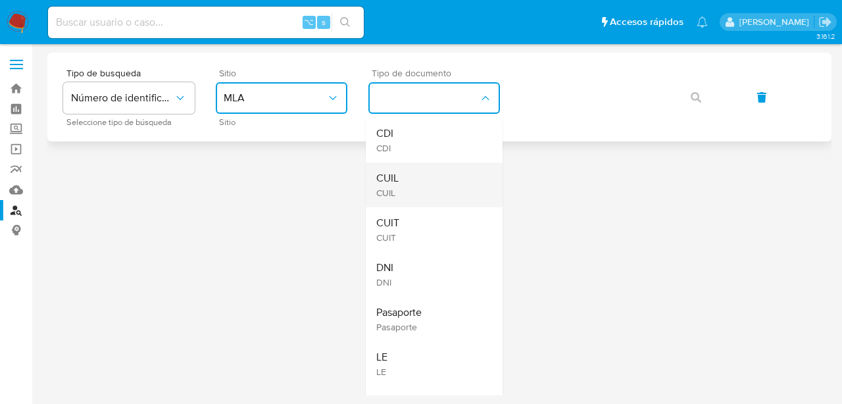
click at [407, 185] on div "CUIL CUIL" at bounding box center [430, 185] width 108 height 45
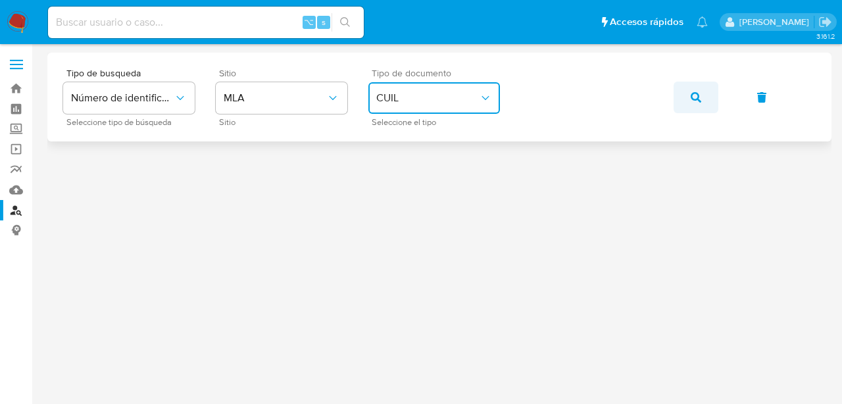
click at [694, 95] on icon "button" at bounding box center [696, 97] width 11 height 11
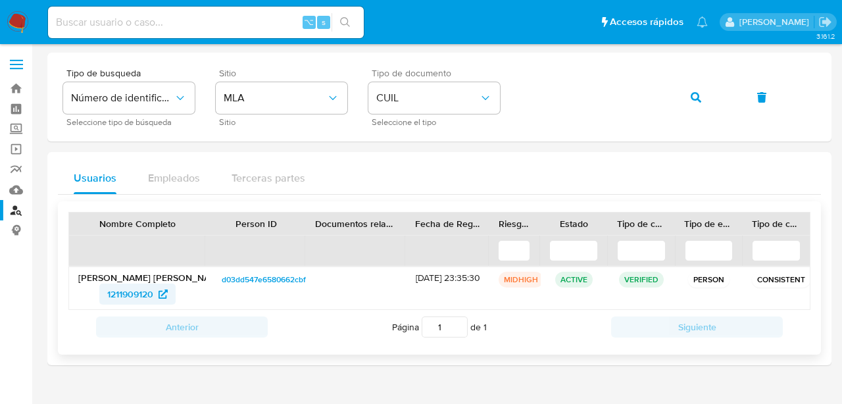
click at [128, 294] on span "1211909120" at bounding box center [130, 294] width 46 height 21
click at [684, 93] on button "button" at bounding box center [696, 98] width 45 height 32
click at [115, 302] on span "2096126084" at bounding box center [131, 294] width 52 height 21
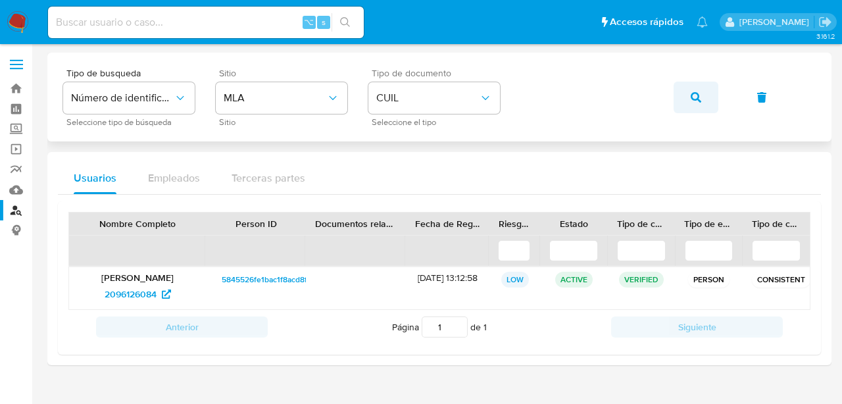
click at [695, 92] on icon "button" at bounding box center [696, 97] width 11 height 11
click at [124, 294] on span "700207223" at bounding box center [131, 294] width 48 height 21
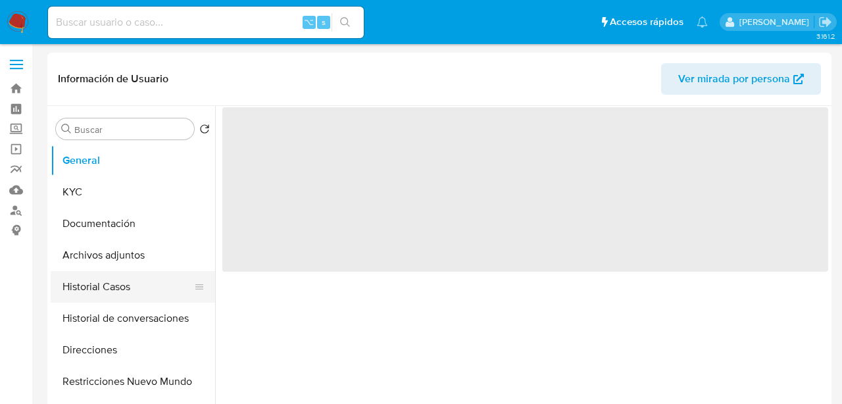
click at [106, 283] on button "Historial Casos" at bounding box center [128, 287] width 154 height 32
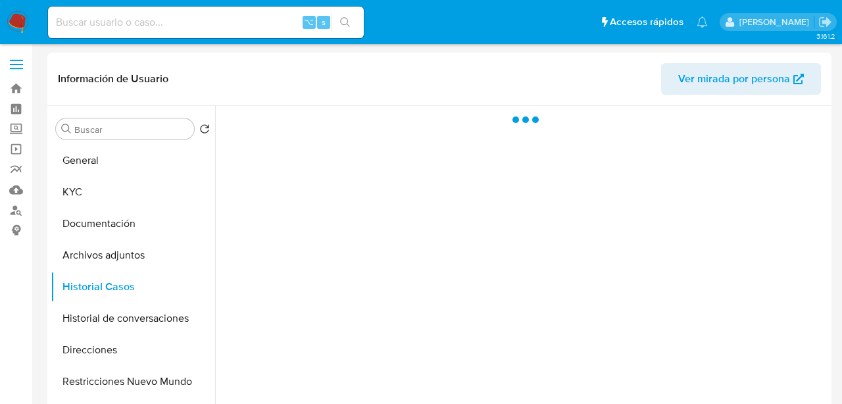
select select "10"
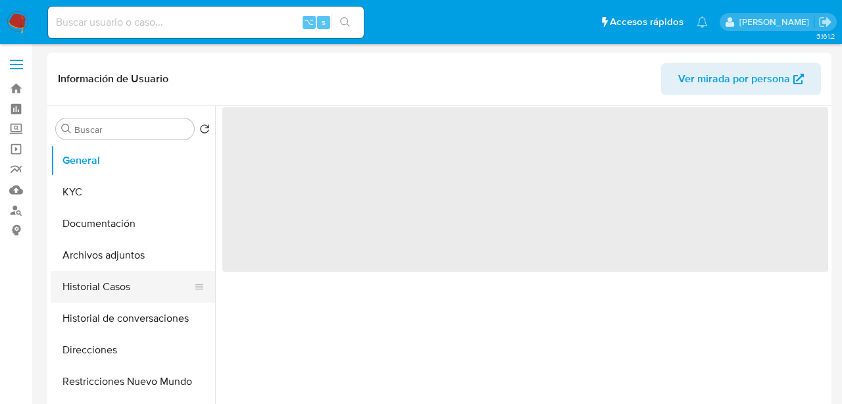
click at [93, 282] on button "Historial Casos" at bounding box center [128, 287] width 154 height 32
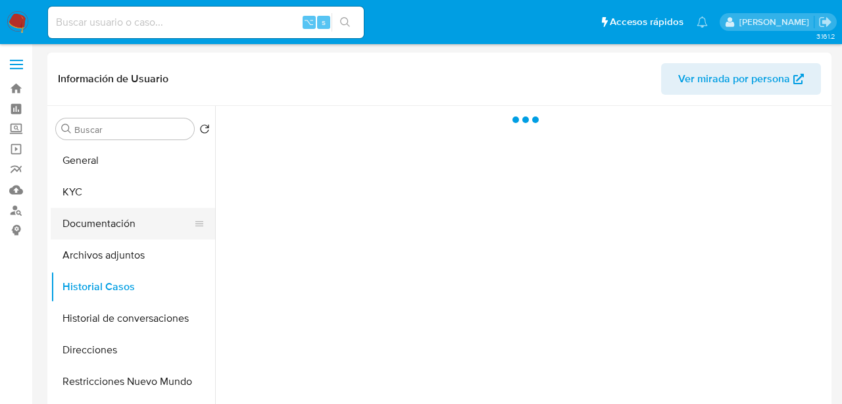
select select "10"
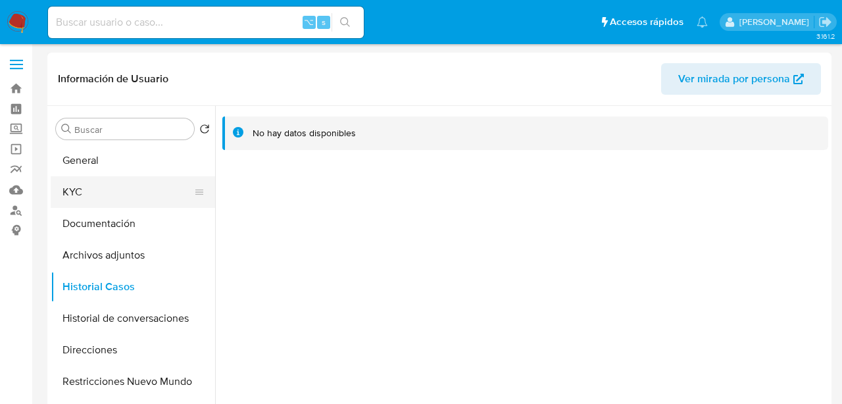
click at [165, 186] on button "KYC" at bounding box center [128, 192] width 154 height 32
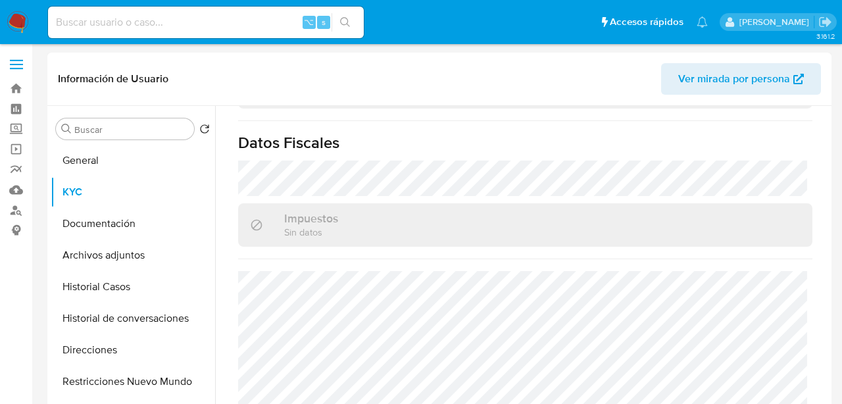
scroll to position [744, 0]
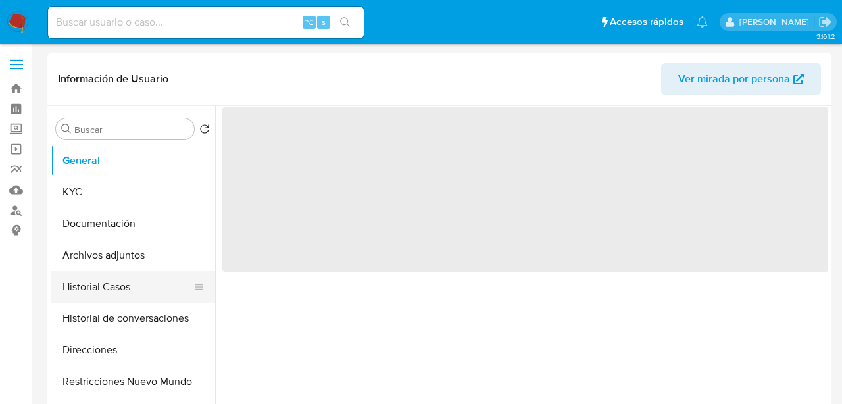
click at [140, 284] on button "Historial Casos" at bounding box center [128, 287] width 154 height 32
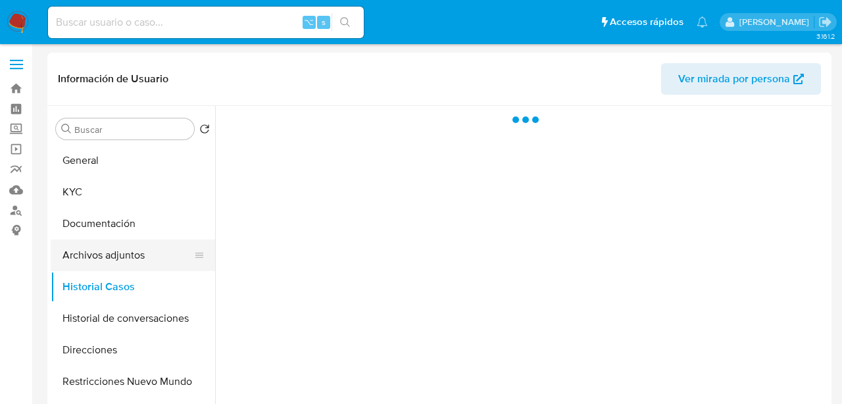
select select "10"
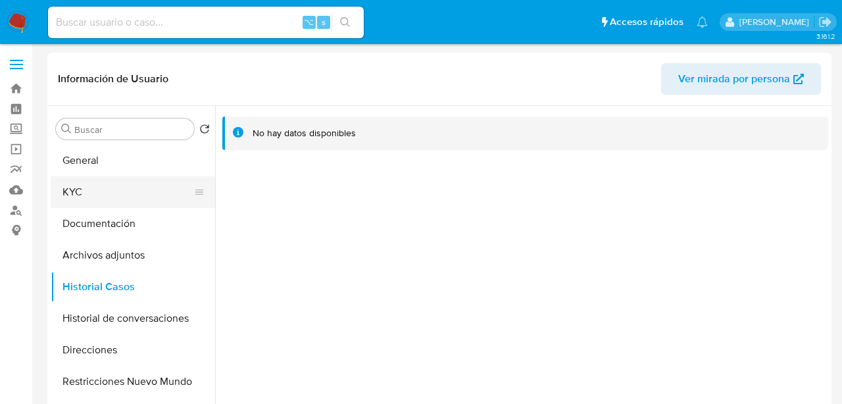
click at [120, 188] on button "KYC" at bounding box center [128, 192] width 154 height 32
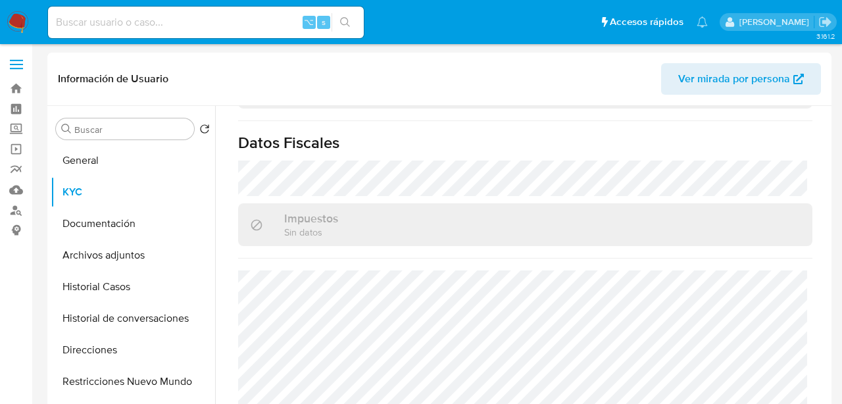
scroll to position [730, 0]
